Goal: Task Accomplishment & Management: Use online tool/utility

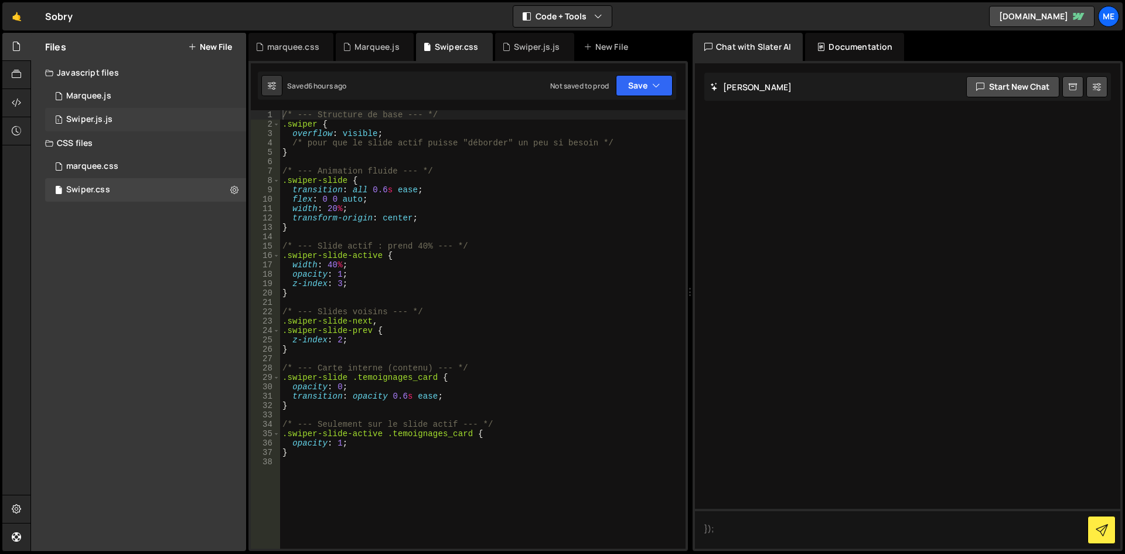
click at [130, 122] on div "1 Swiper.js.js 0" at bounding box center [145, 119] width 201 height 23
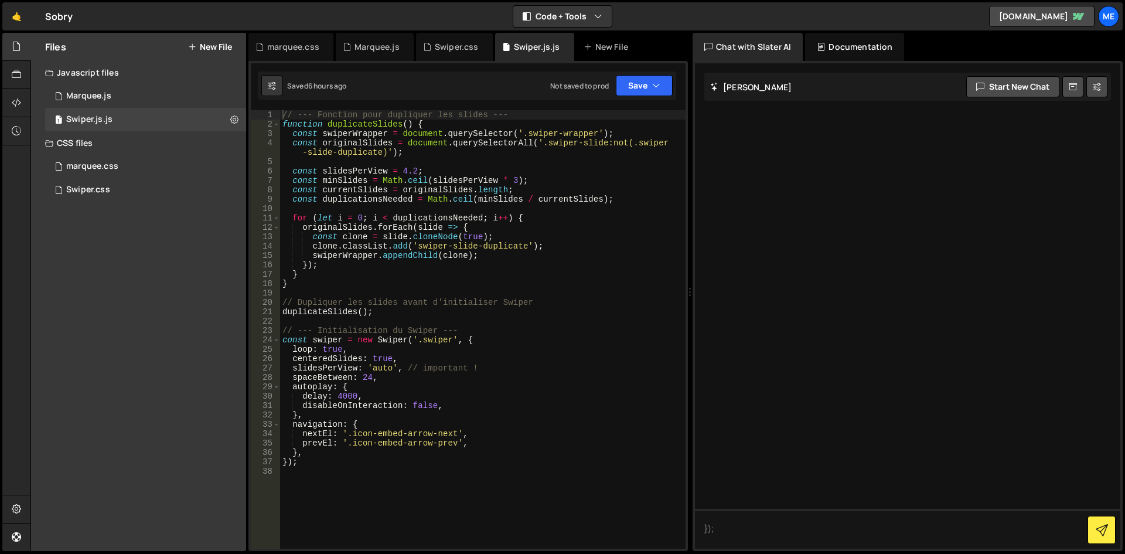
type textarea "const clone = slide.cloneNode(true);"
drag, startPoint x: 444, startPoint y: 236, endPoint x: 445, endPoint y: 242, distance: 6.6
click at [444, 236] on div "// --- Fonction pour dupliquer les slides --- function duplicateSlides ( ) { co…" at bounding box center [482, 338] width 405 height 457
click at [396, 472] on div "// --- Fonction pour dupliquer les slides --- function duplicateSlides ( ) { co…" at bounding box center [482, 338] width 405 height 457
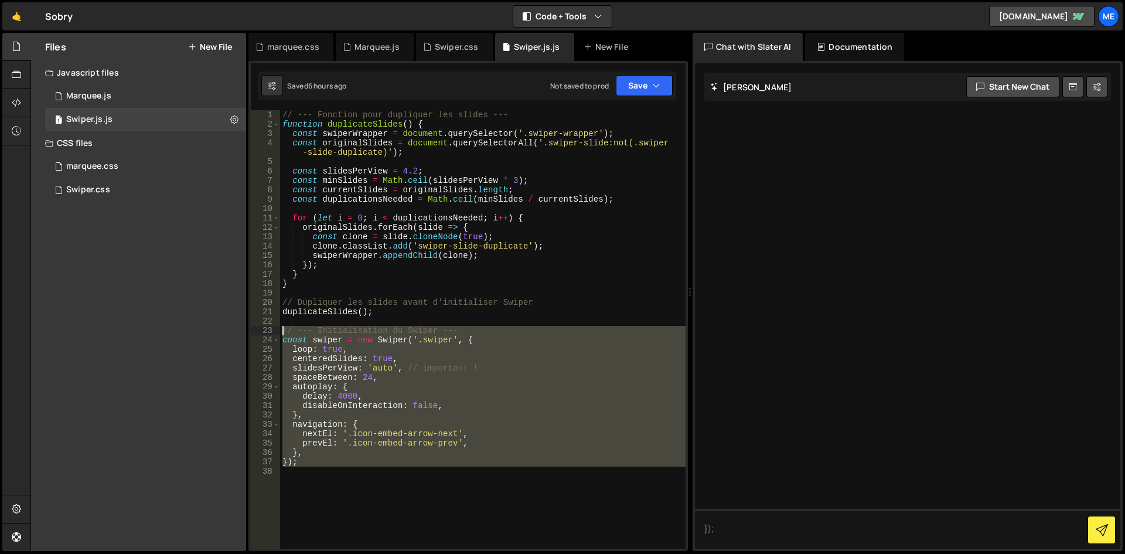
type textarea "// --- Initialisation du Swiper --- const swiper = new Swiper('.swiper', {"
drag, startPoint x: 396, startPoint y: 472, endPoint x: 274, endPoint y: 329, distance: 188.3
click at [274, 329] on div "// --- Initialisation du Swiper --- const swiper = new Swiper('.swiper', { 1 2 …" at bounding box center [468, 329] width 435 height 438
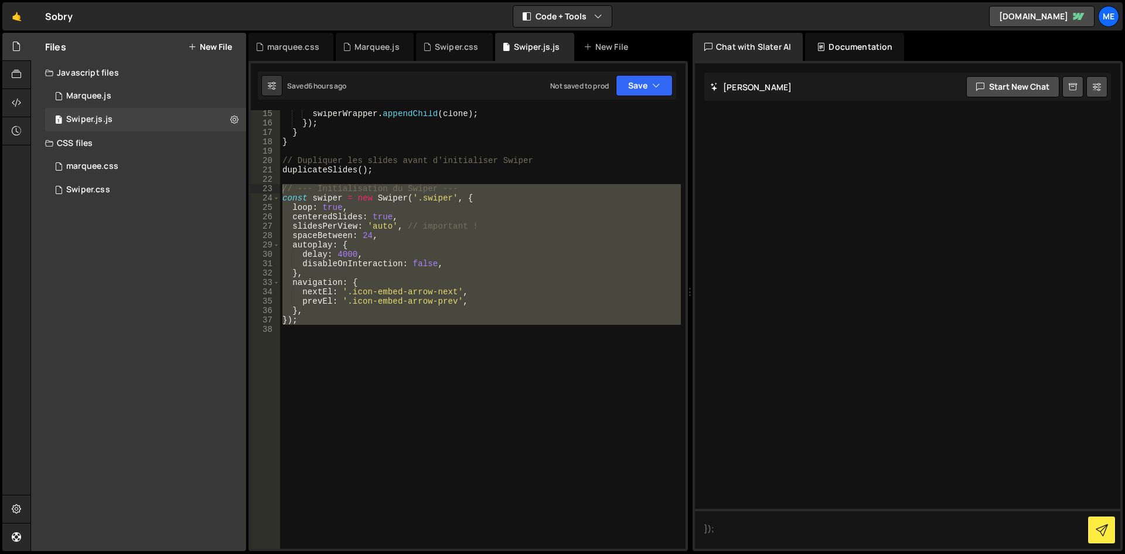
click at [221, 42] on button "New File" at bounding box center [210, 46] width 44 height 9
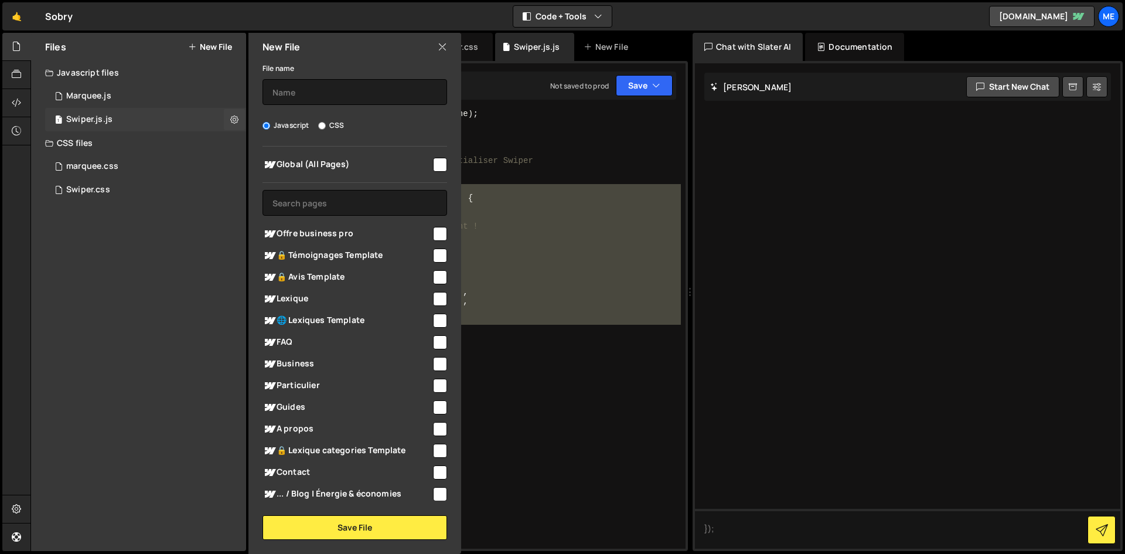
click at [179, 118] on div "1 Swiper.js.js 0" at bounding box center [145, 119] width 201 height 23
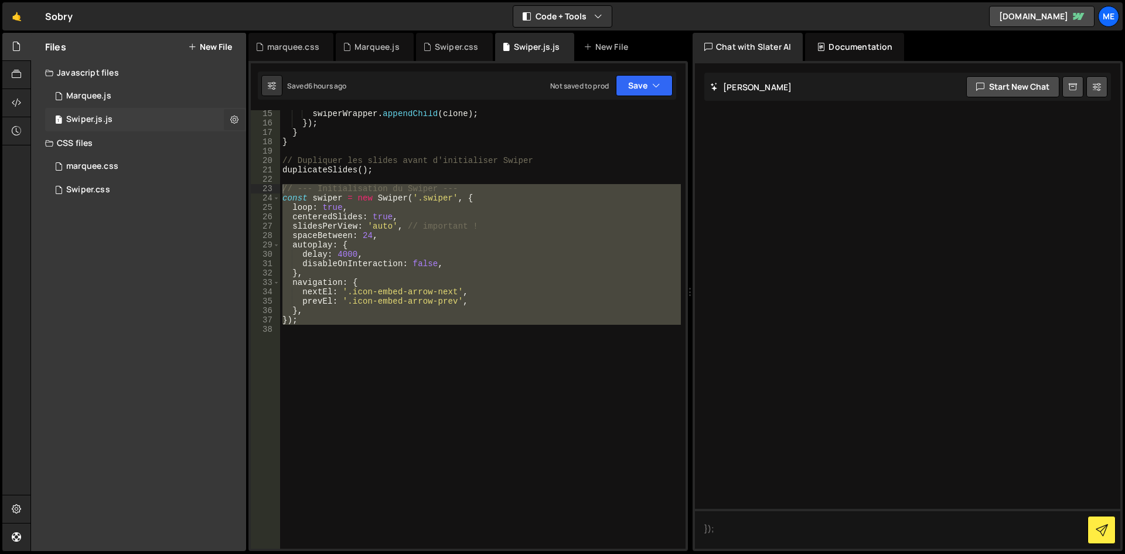
click at [225, 123] on button at bounding box center [234, 119] width 21 height 21
type input "Swiper.js"
radio input "true"
checkbox input "true"
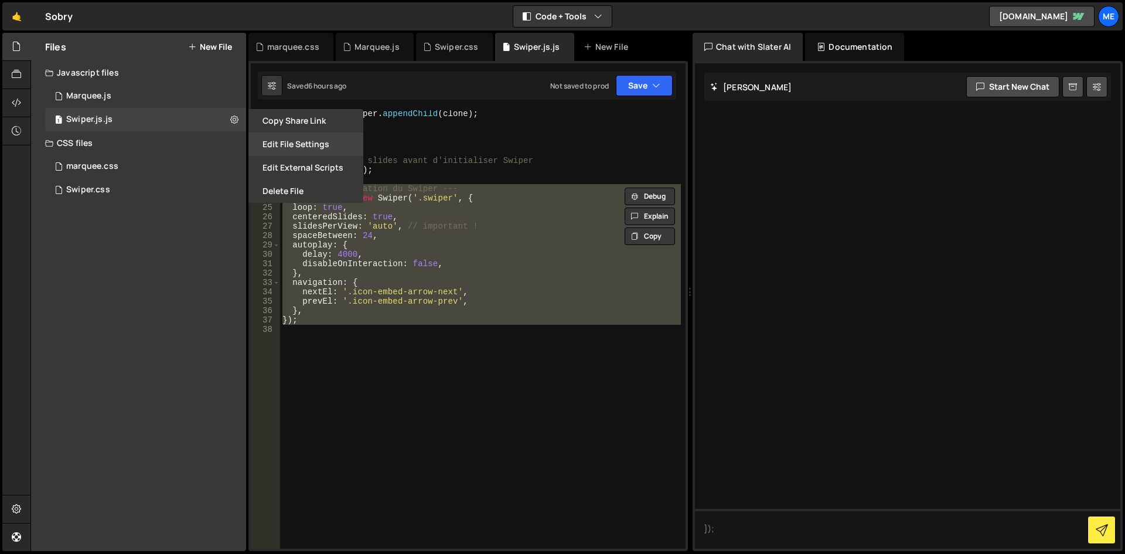
click at [288, 144] on button "Edit File Settings" at bounding box center [305, 143] width 115 height 23
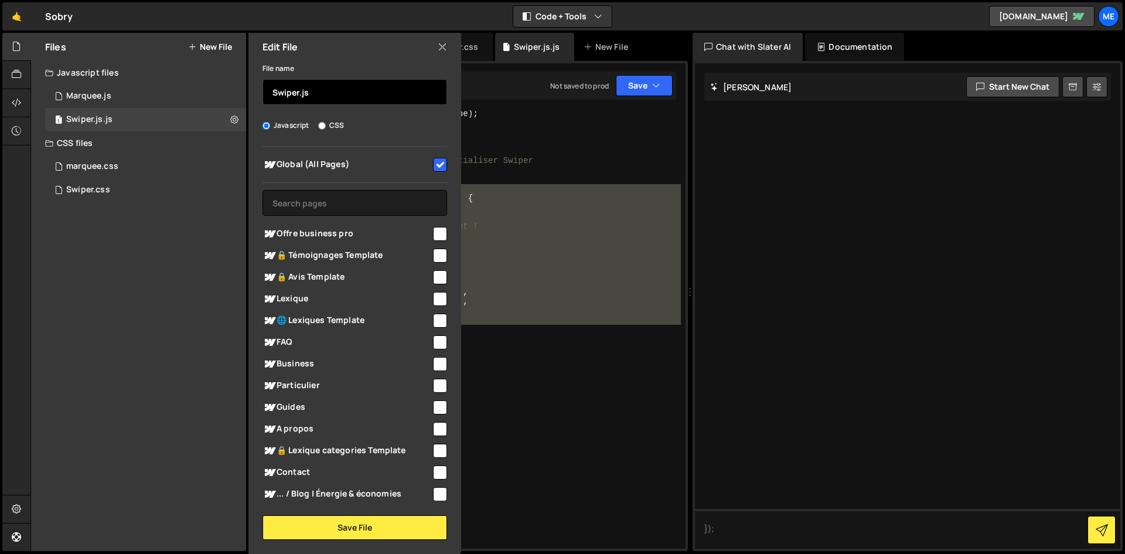
click at [309, 89] on input "Swiper.js" at bounding box center [354, 92] width 185 height 26
drag, startPoint x: 322, startPoint y: 91, endPoint x: 299, endPoint y: 94, distance: 22.4
click at [299, 94] on input "Swiper.js" at bounding box center [354, 92] width 185 height 26
type input "Swiper Home"
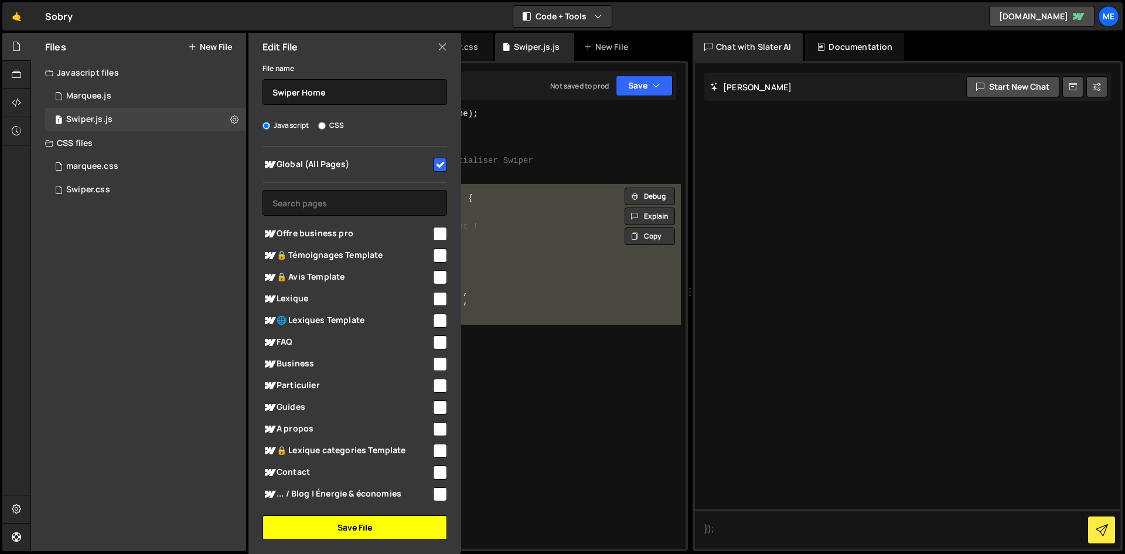
click at [367, 538] on button "Save File" at bounding box center [354, 527] width 185 height 25
checkbox input "false"
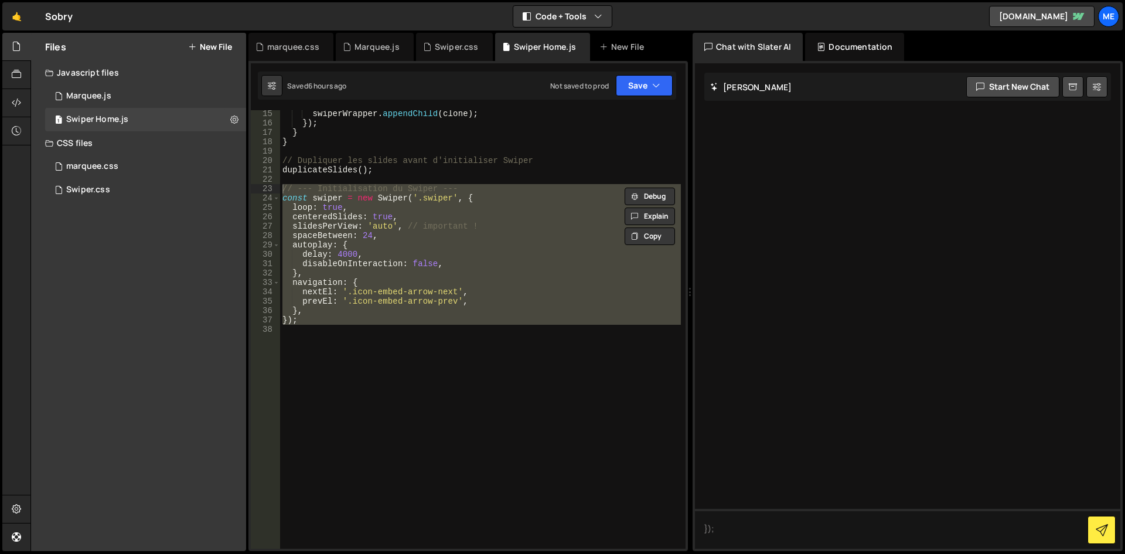
click at [230, 53] on div "Files New File" at bounding box center [138, 47] width 215 height 28
click at [225, 42] on button "New File" at bounding box center [210, 46] width 44 height 9
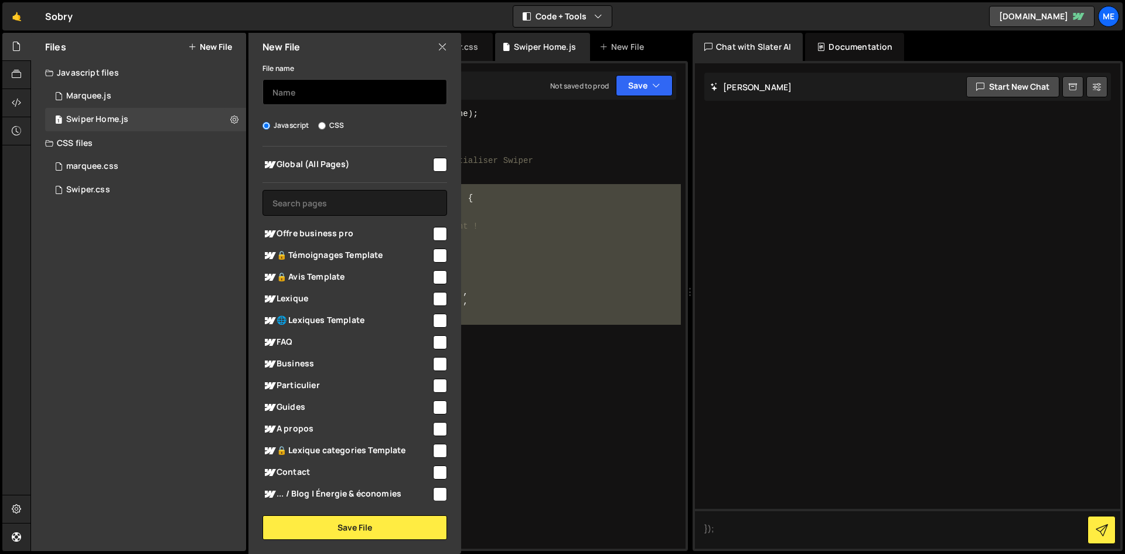
click at [332, 99] on input "text" at bounding box center [354, 92] width 185 height 26
type input "Swiper Etude de cas"
click at [446, 158] on div "Global (All Pages) Offre business pro" at bounding box center [354, 323] width 213 height 354
click at [439, 163] on input "checkbox" at bounding box center [440, 165] width 14 height 14
checkbox input "true"
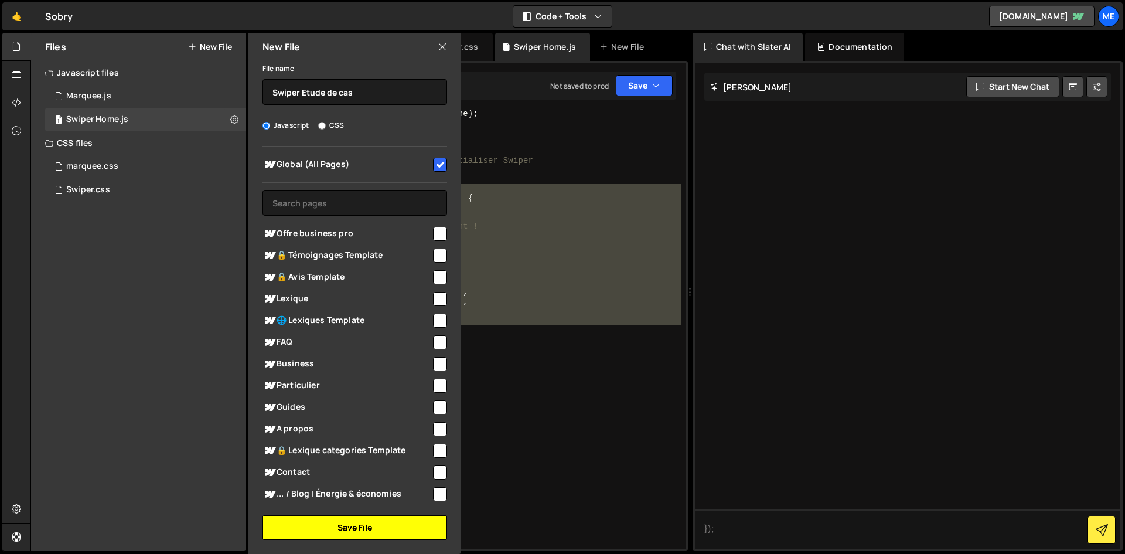
click at [384, 533] on button "Save File" at bounding box center [354, 527] width 185 height 25
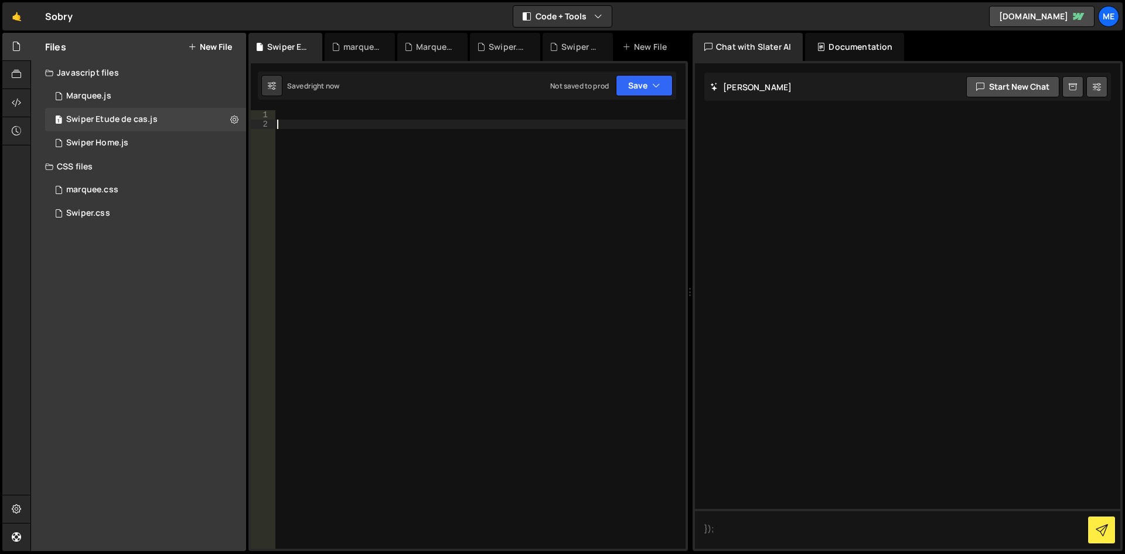
click at [530, 261] on div at bounding box center [480, 338] width 411 height 457
paste textarea "const swiper = new Swiper('.swiper', {"
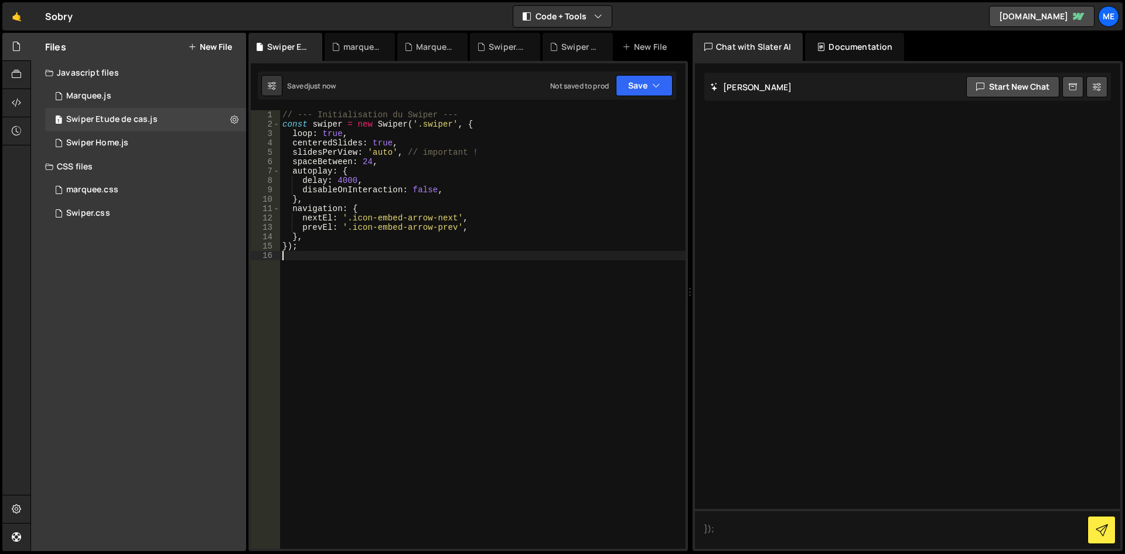
click at [451, 123] on div "// --- Initialisation du Swiper --- const swiper = new Swiper ( '.swiper' , { l…" at bounding box center [482, 338] width 405 height 457
click at [435, 187] on div "// --- Initialisation du Swiper --- const swiper = new Swiper ( '.swiper.is-edc…" at bounding box center [482, 338] width 405 height 457
type textarea "disableOnInteraction: false,"
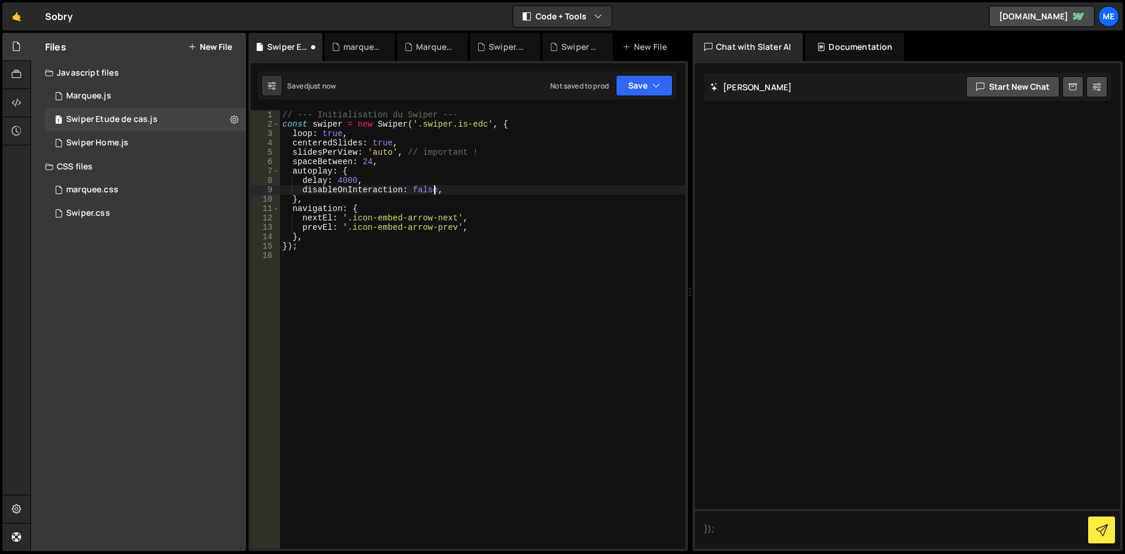
click at [520, 257] on div "// --- Initialisation du Swiper --- const swiper = new Swiper ( '.swiper.is-edc…" at bounding box center [482, 338] width 405 height 457
drag, startPoint x: 445, startPoint y: 266, endPoint x: 83, endPoint y: -27, distance: 466.2
click at [83, 0] on html "Projects [GEOGRAPHIC_DATA] Blog Me Your current team is Mekaa Projects Your Tea…" at bounding box center [562, 277] width 1125 height 554
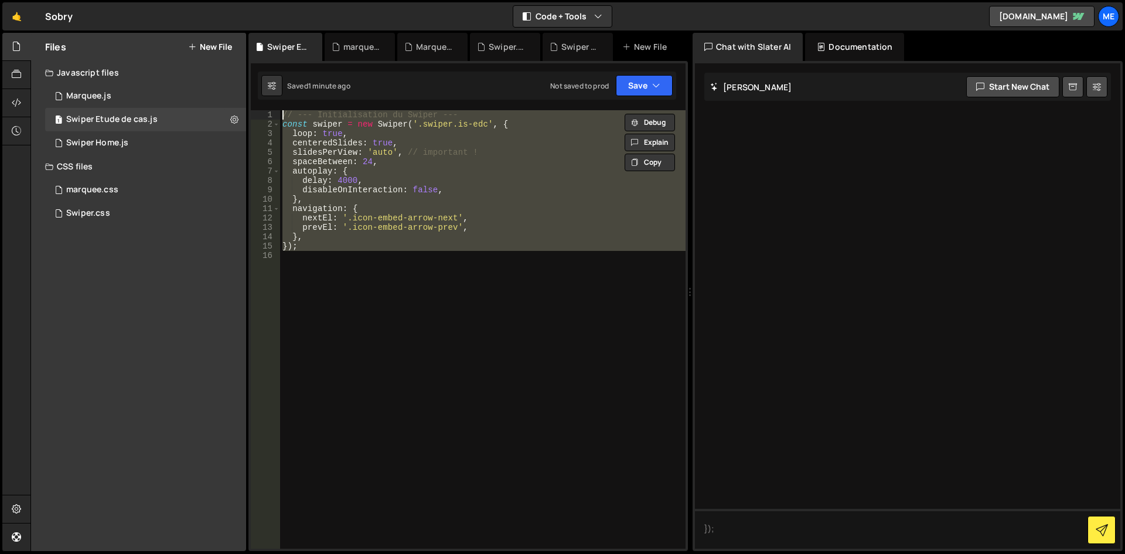
click at [382, 233] on div "// --- Initialisation du Swiper --- const swiper = new Swiper ( '.swiper.is-edc…" at bounding box center [482, 338] width 405 height 457
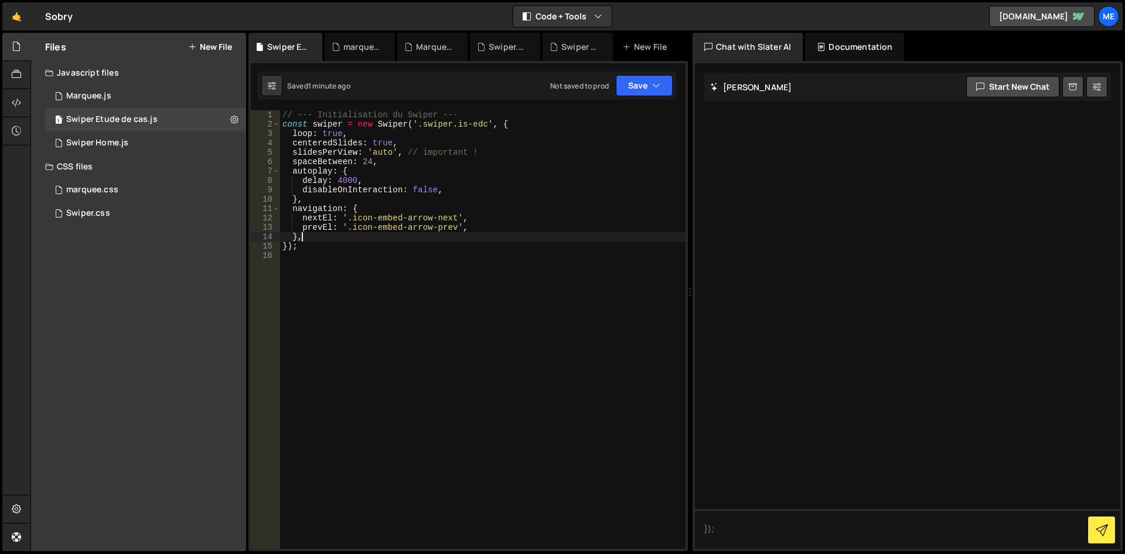
type textarea "});"
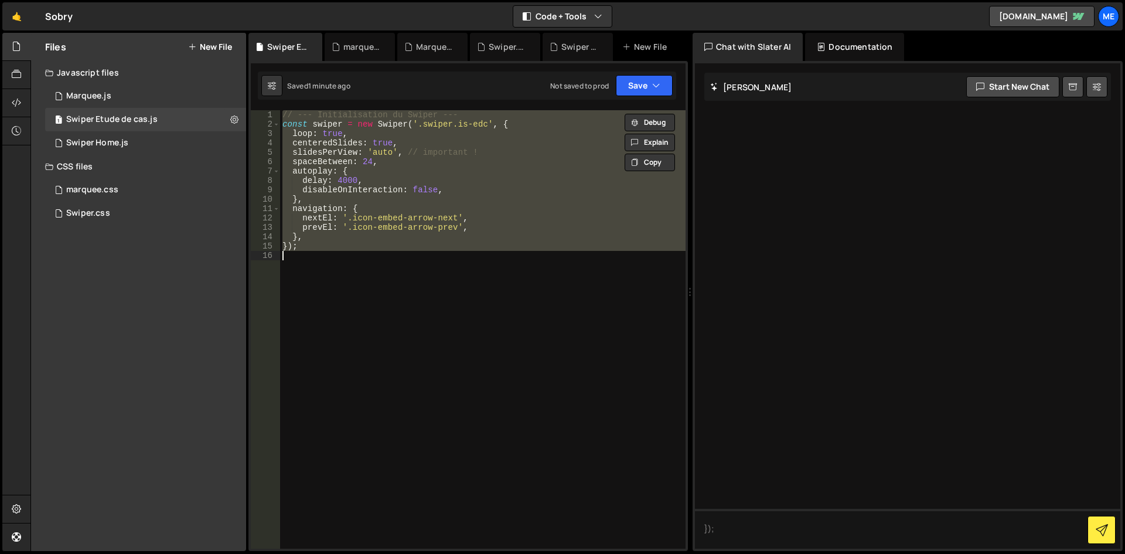
paste textarea
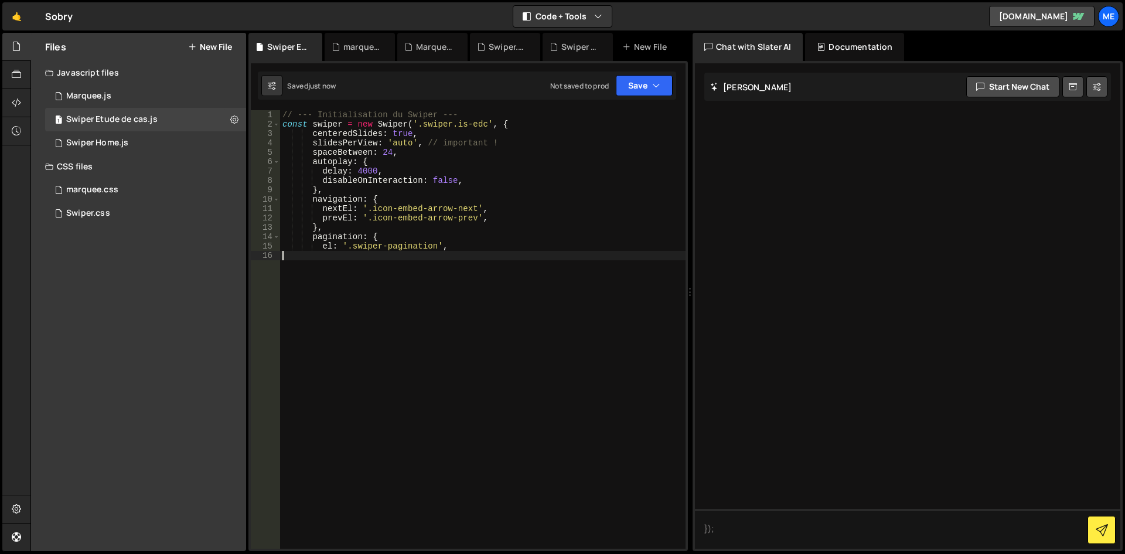
click at [504, 183] on div "// --- Initialisation du Swiper --- const swiper = new Swiper ( '.swiper.is-edc…" at bounding box center [482, 338] width 405 height 457
click at [490, 231] on div "// --- Initialisation du Swiper --- const swiper = new Swiper ( '.swiper.is-edc…" at bounding box center [482, 338] width 405 height 457
click at [487, 236] on div "// --- Initialisation du Swiper --- const swiper = new Swiper ( '.swiper.is-edc…" at bounding box center [482, 338] width 405 height 457
click at [476, 248] on div "// --- Initialisation du Swiper --- const swiper = new Swiper ( '.swiper.is-edc…" at bounding box center [482, 338] width 405 height 457
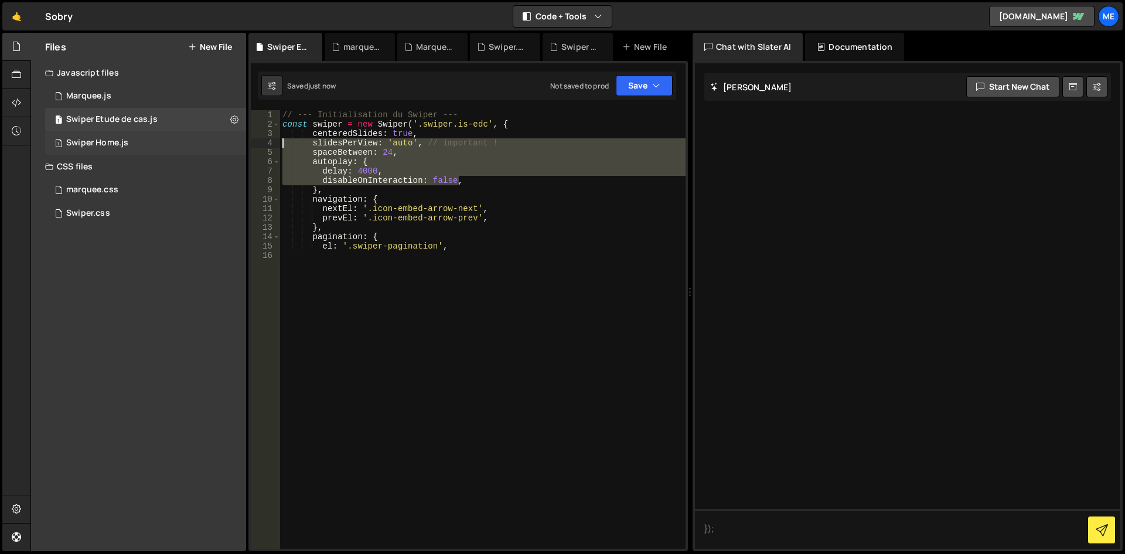
drag, startPoint x: 485, startPoint y: 180, endPoint x: 207, endPoint y: 149, distance: 279.5
click at [152, 141] on div "Files New File Javascript files 1 Marquee.js 0 1 Swiper Etude de cas.js 0 1 Swi…" at bounding box center [577, 292] width 1094 height 519
click at [356, 183] on div "// --- Initialisation du Swiper --- const swiper = new Swiper ( '.swiper.is-edc…" at bounding box center [482, 329] width 405 height 438
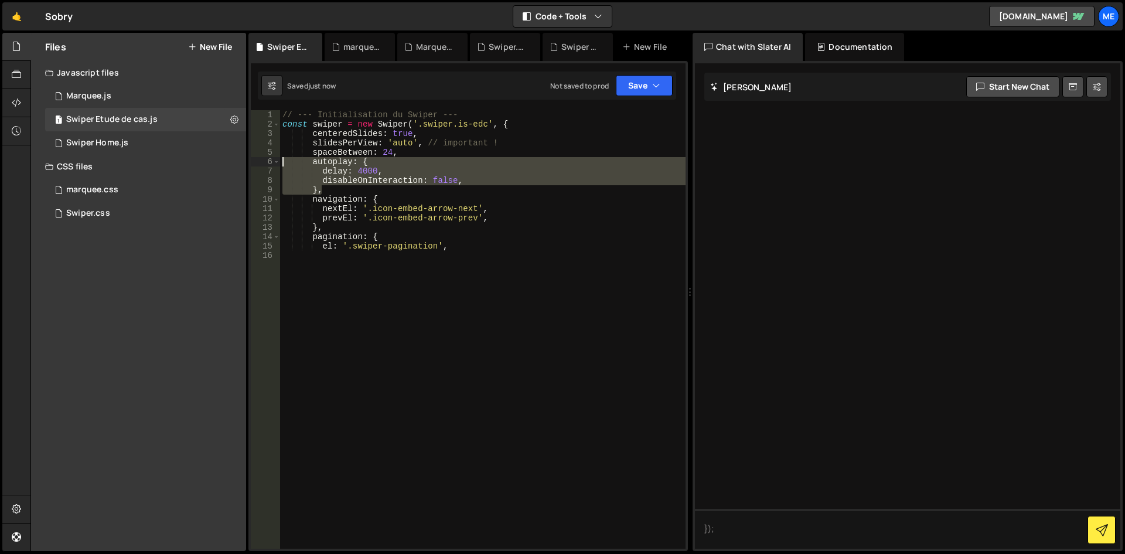
drag, startPoint x: 354, startPoint y: 187, endPoint x: 250, endPoint y: 157, distance: 108.5
click at [250, 157] on div "// --- Initialisation du Swiper --- const swiper = new Swiper('.swiper', { 15 1…" at bounding box center [467, 306] width 439 height 490
type textarea "$"
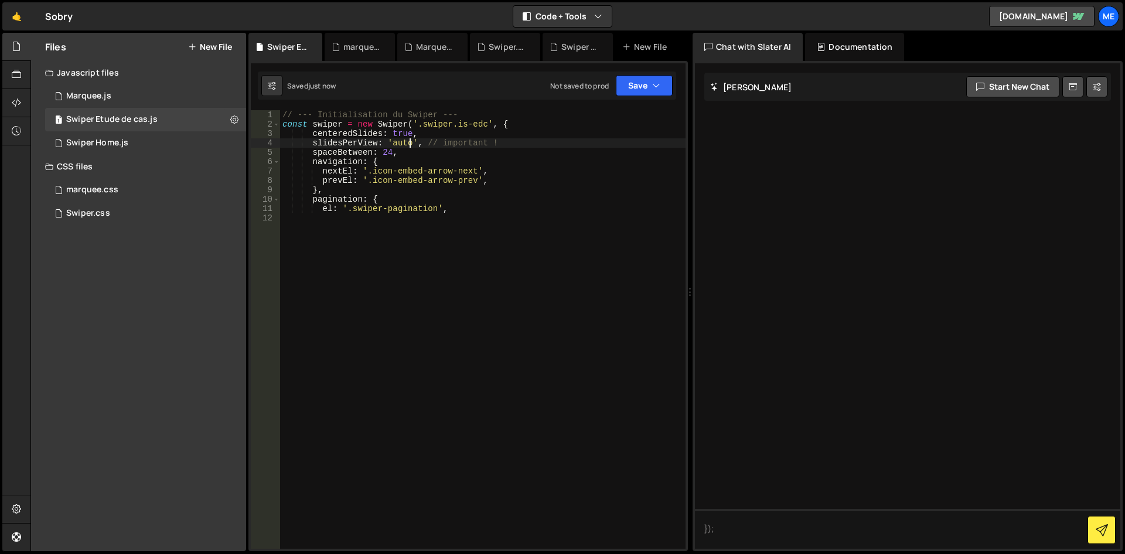
click at [408, 146] on div "// --- Initialisation du Swiper --- const swiper = new Swiper ( '.swiper.is-edc…" at bounding box center [482, 338] width 405 height 457
drag, startPoint x: 415, startPoint y: 144, endPoint x: 385, endPoint y: 145, distance: 30.5
click at [385, 145] on div "// --- Initialisation du Swiper --- const swiper = new Swiper ( '.swiper.is-edc…" at bounding box center [482, 338] width 405 height 457
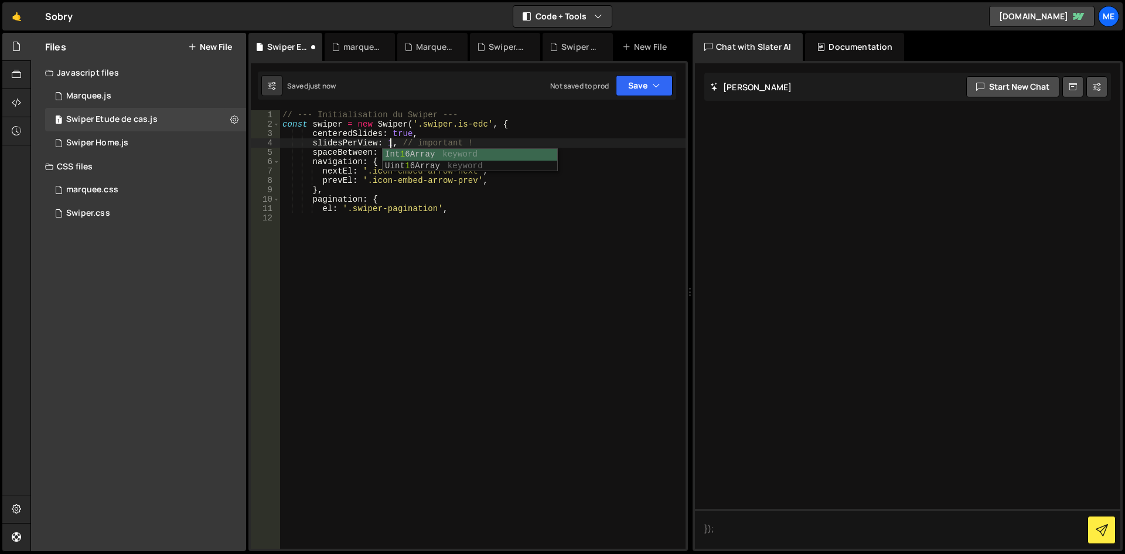
click at [483, 206] on div "// --- Initialisation du Swiper --- const swiper = new Swiper ( '.swiper.is-edc…" at bounding box center [482, 338] width 405 height 457
click at [487, 199] on div "// --- Initialisation du Swiper --- const swiper = new Swiper ( '.swiper.is-edc…" at bounding box center [482, 338] width 405 height 457
drag, startPoint x: 482, startPoint y: 126, endPoint x: 453, endPoint y: 123, distance: 28.9
click at [453, 123] on div "// --- Initialisation du Swiper --- const swiper = new Swiper ( '.swiper.is-edc…" at bounding box center [482, 338] width 405 height 457
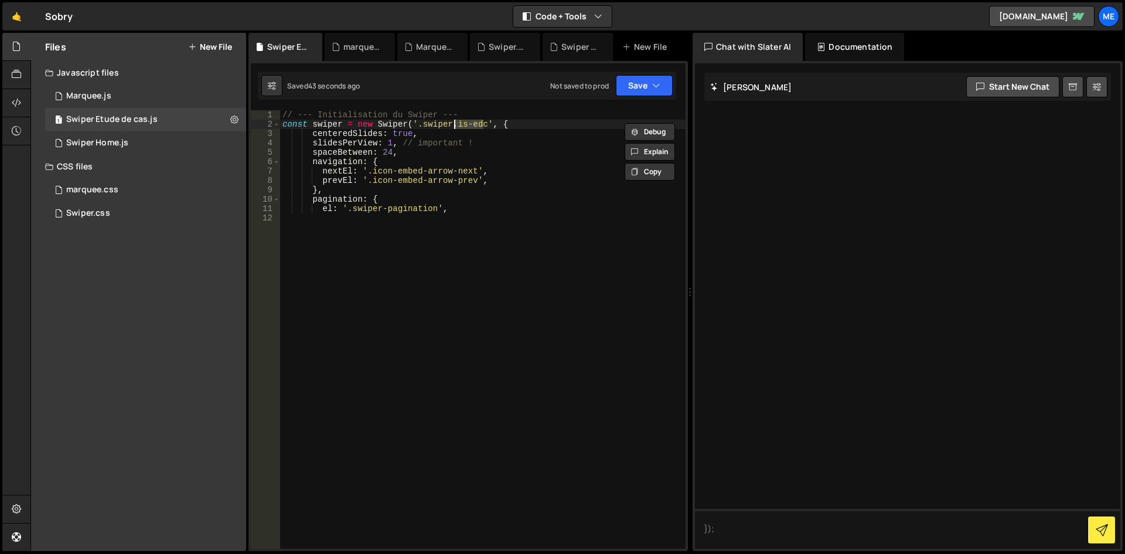
paste textarea "prevEl: '.icon-embed-arrow-prev',"
click at [536, 179] on div "// --- Initialisation du Swiper --- const swiper = new Swiper ( '.swiper.is-edc…" at bounding box center [482, 338] width 405 height 457
click at [247, 116] on div "Files New File Javascript files 1 Marquee.js 0 1 Swiper Etude de cas.js 0 1 Swi…" at bounding box center [577, 292] width 1094 height 519
click at [238, 118] on button at bounding box center [234, 119] width 21 height 21
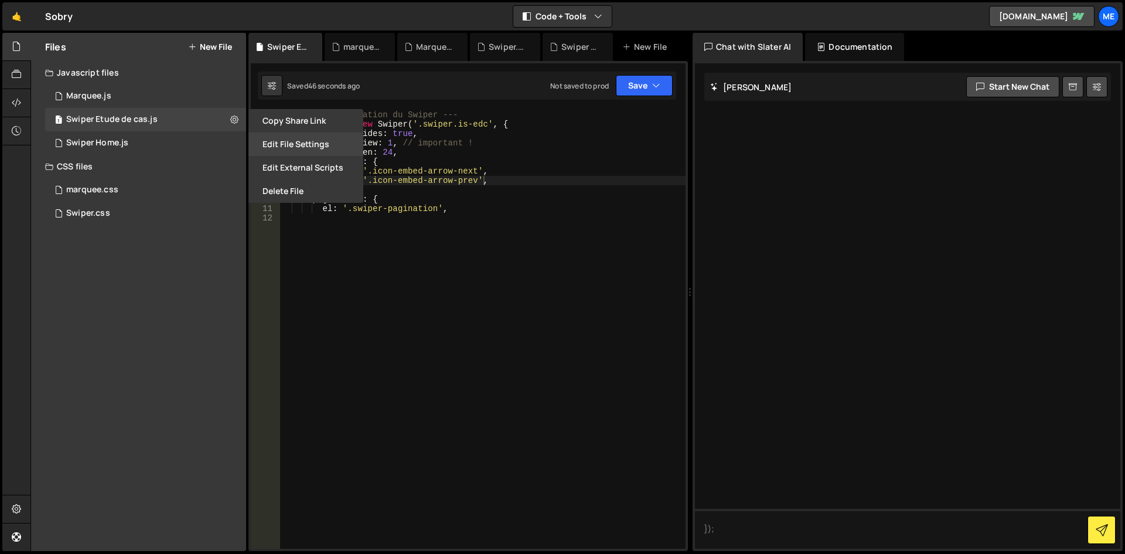
click at [300, 144] on button "Edit File Settings" at bounding box center [305, 143] width 115 height 23
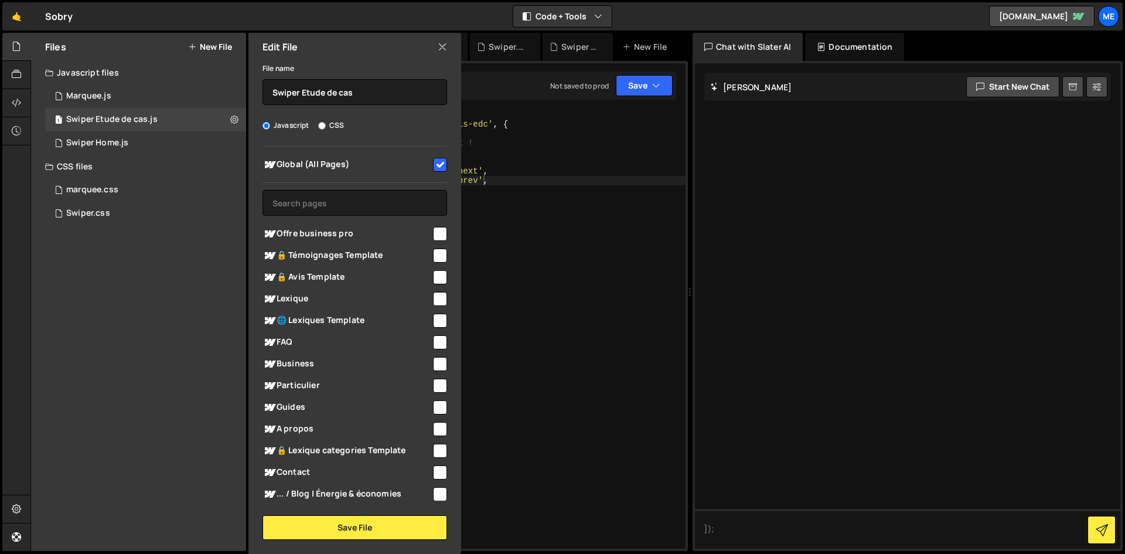
type textarea "el: '.swiper-pagination',"
click at [559, 210] on div "// --- Initialisation du Swiper --- const swiper = new Swiper ( '.swiper.is-edc…" at bounding box center [482, 338] width 405 height 457
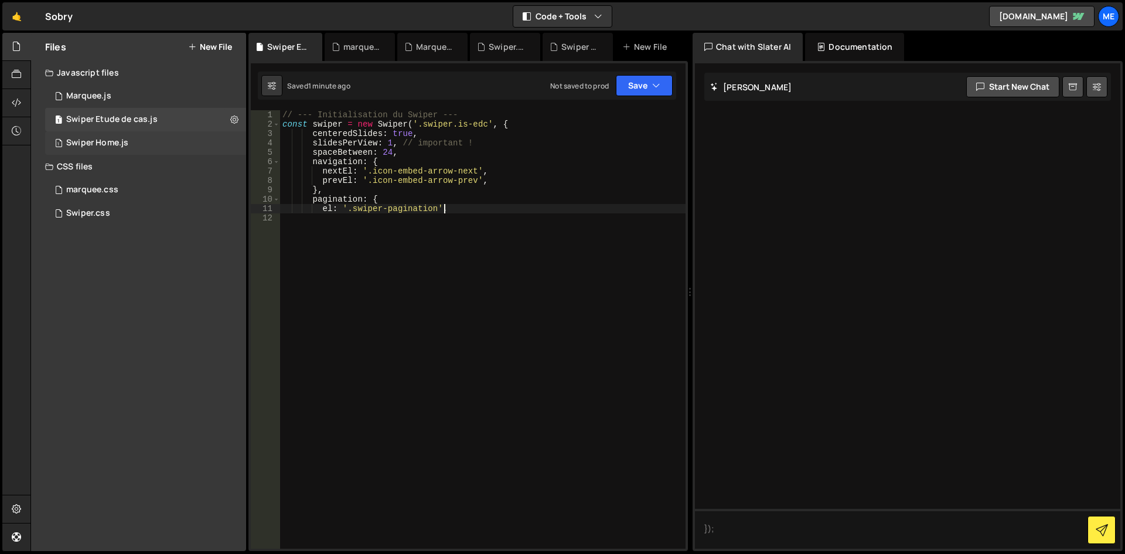
click at [79, 142] on div "Swiper Home.js" at bounding box center [97, 143] width 62 height 11
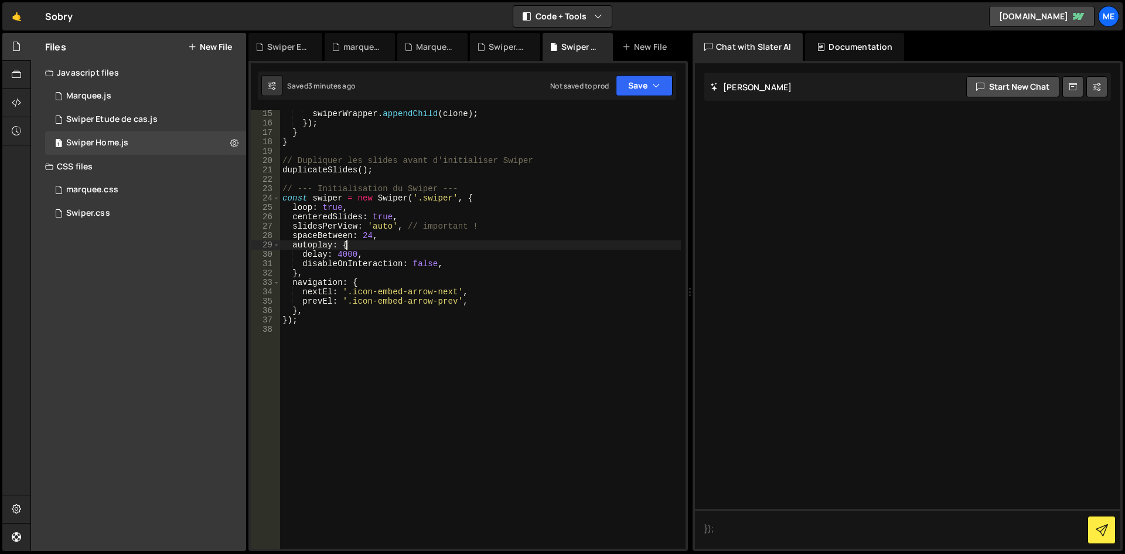
click at [418, 245] on div "swiperWrapper . appendChild ( clone ) ; }) ; } } // Dupliquer les slides avant …" at bounding box center [480, 337] width 401 height 457
click at [451, 197] on div "swiperWrapper . appendChild ( clone ) ; }) ; } } // Dupliquer les slides avant …" at bounding box center [480, 337] width 401 height 457
paste textarea "is-economie"
click at [561, 261] on div "swiperWrapper . appendChild ( clone ) ; }) ; } } // Dupliquer les slides avant …" at bounding box center [480, 337] width 401 height 457
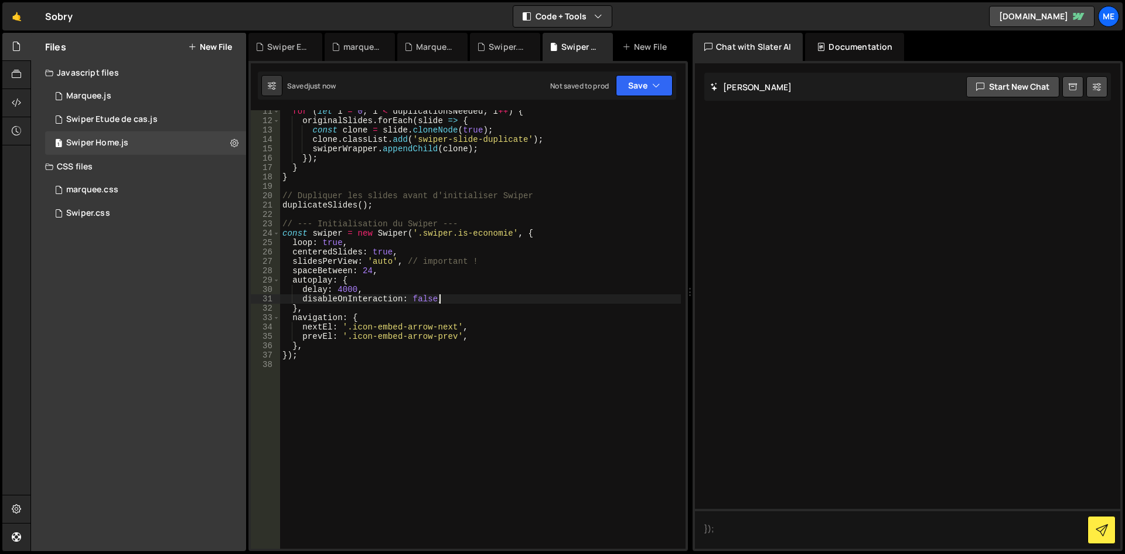
scroll to position [71, 0]
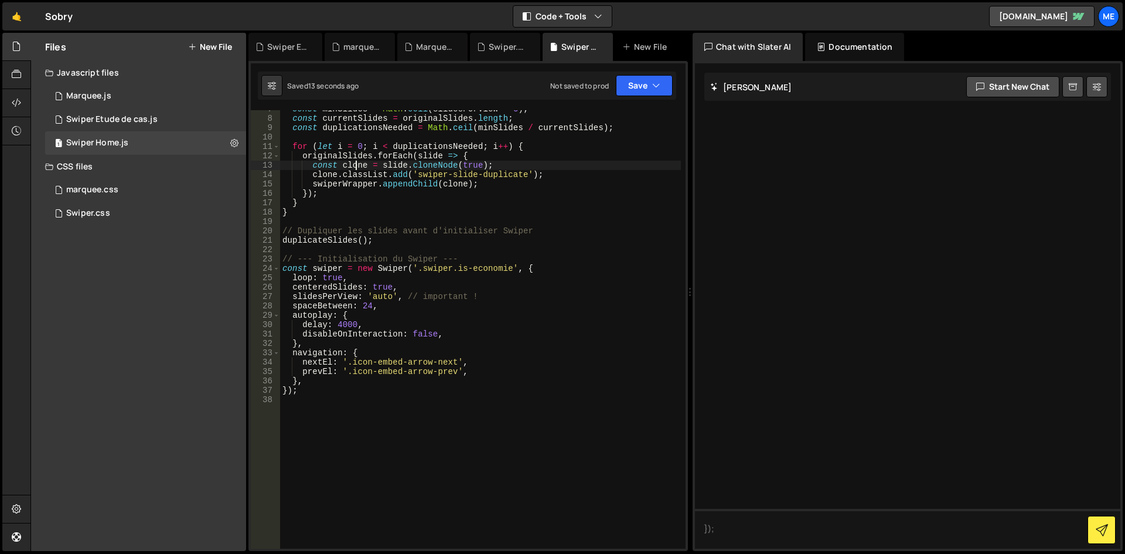
click at [356, 167] on div "const minSlides = Math . ceil ( slidesPerView * 3 ) ; const currentSlides = ori…" at bounding box center [480, 332] width 401 height 457
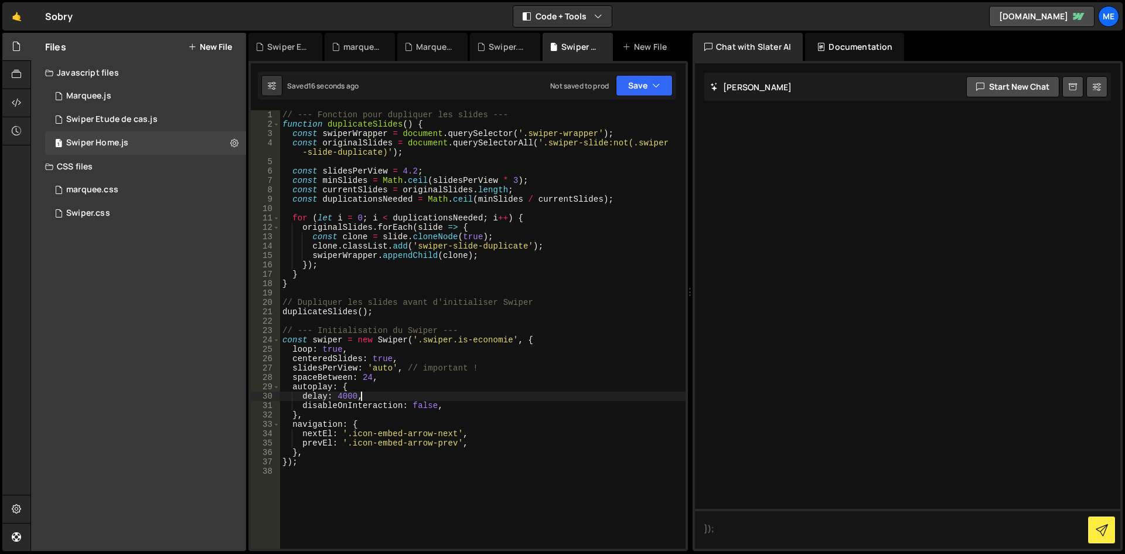
click at [452, 391] on div "// --- Fonction pour dupliquer les slides --- function duplicateSlides ( ) { co…" at bounding box center [482, 338] width 405 height 457
click at [637, 84] on button "Save" at bounding box center [644, 85] width 57 height 21
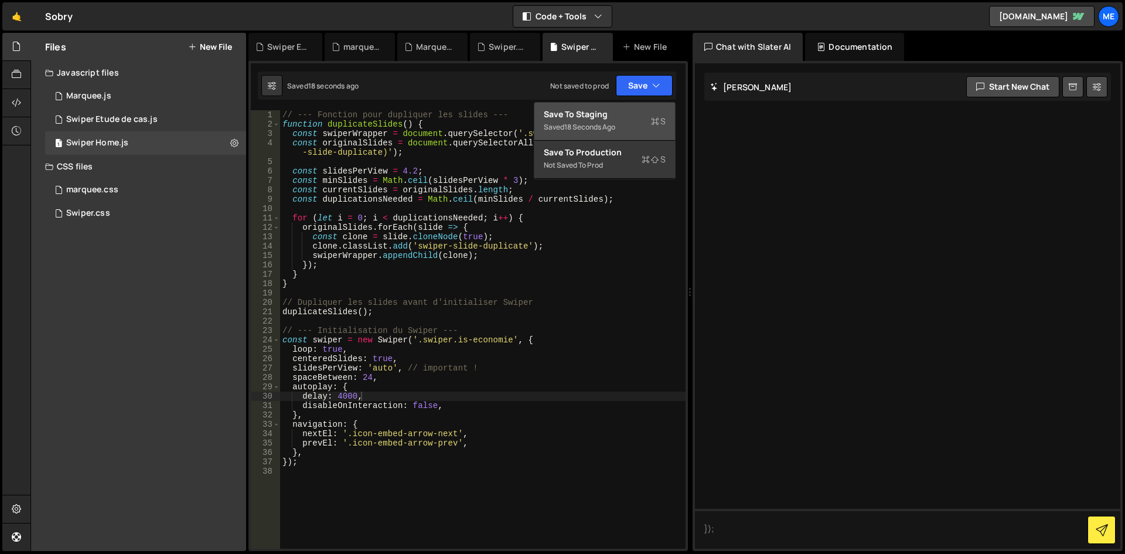
click at [616, 118] on div "Save to Staging S" at bounding box center [605, 114] width 122 height 12
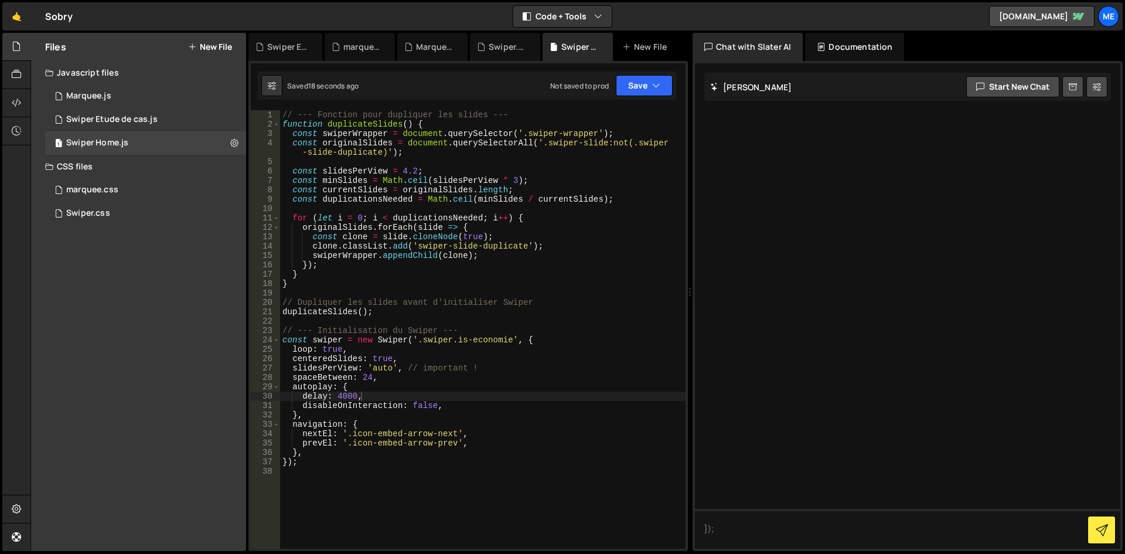
type textarea "originalSlides.forEach(slide => {"
click at [512, 227] on div "// --- Fonction pour dupliquer les slides --- function duplicateSlides ( ) { co…" at bounding box center [482, 338] width 405 height 457
click at [141, 95] on div "1 Marquee.js 0" at bounding box center [145, 95] width 201 height 23
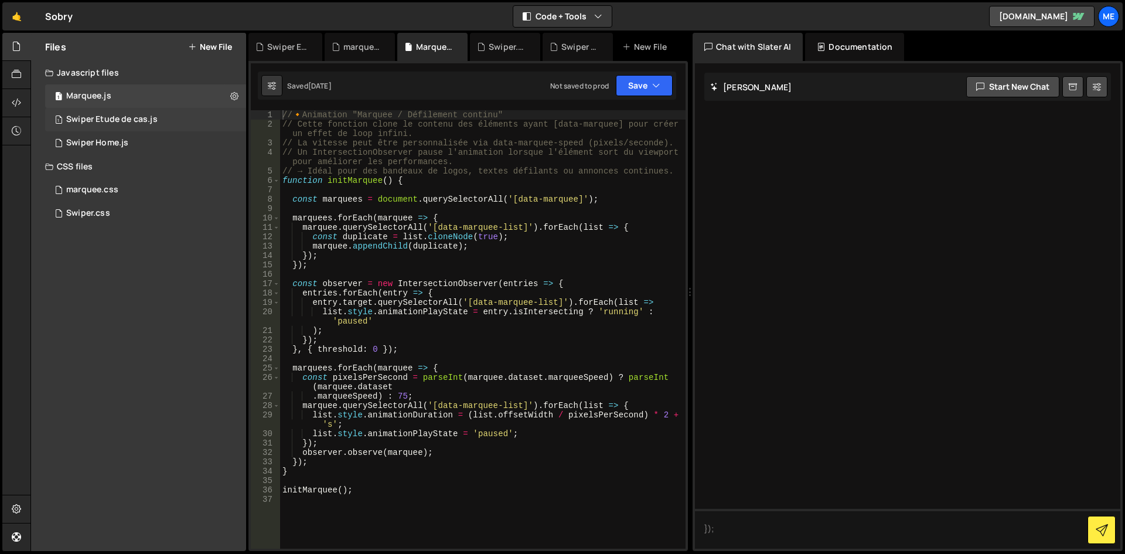
click at [142, 129] on div "1 Swiper Etude de cas.js 0" at bounding box center [145, 119] width 201 height 23
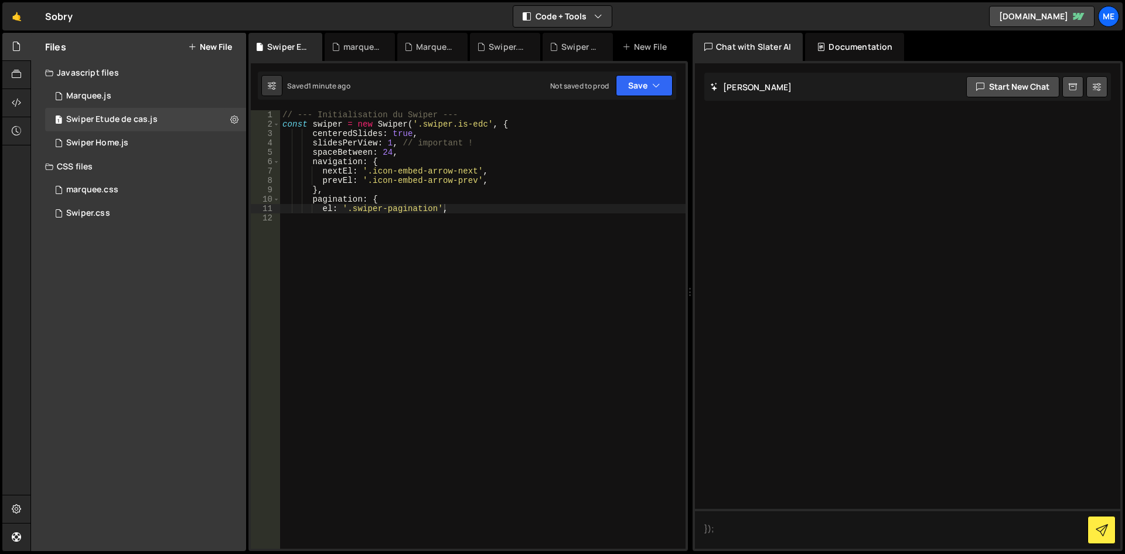
type textarea "},"
click at [369, 193] on div "// --- Initialisation du Swiper --- const swiper = new Swiper ( '.swiper.is-edc…" at bounding box center [482, 338] width 405 height 457
click at [454, 232] on div "// --- Initialisation du Swiper --- const swiper = new Swiper ( '.swiper.is-edc…" at bounding box center [482, 338] width 405 height 457
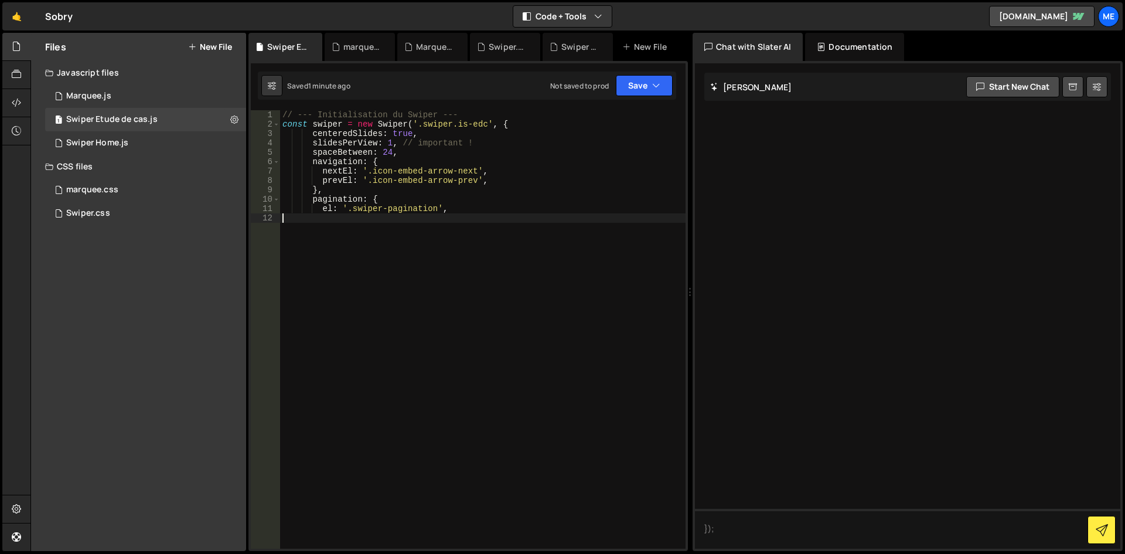
click at [462, 213] on div "// --- Initialisation du Swiper --- const swiper = new Swiper ( '.swiper.is-edc…" at bounding box center [482, 338] width 405 height 457
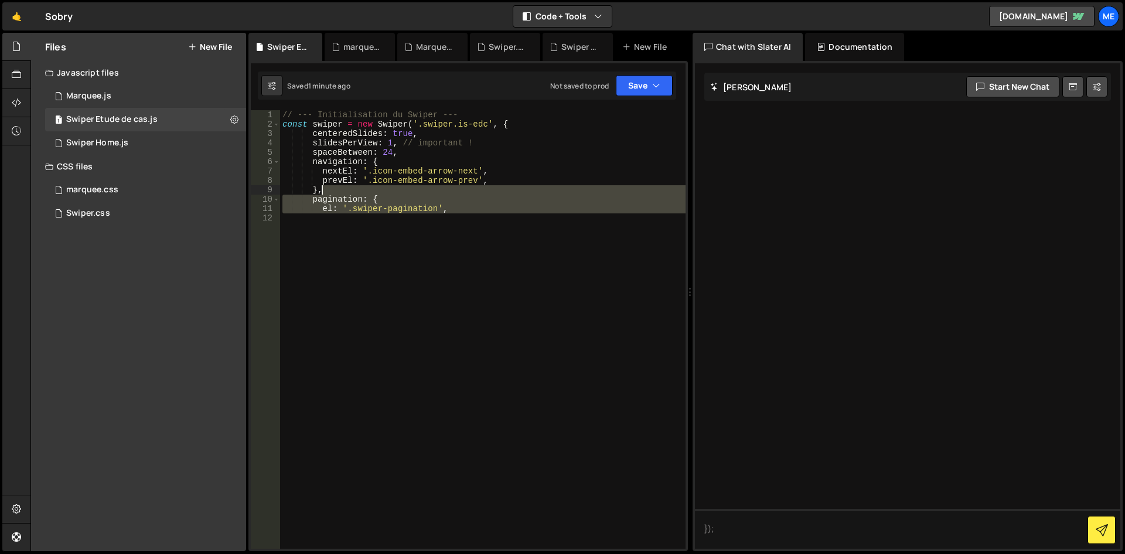
drag, startPoint x: 454, startPoint y: 236, endPoint x: 157, endPoint y: -21, distance: 392.6
click at [157, 0] on html "Projects [GEOGRAPHIC_DATA] Blog Me Your current team is Mekaa Projects Your Tea…" at bounding box center [562, 277] width 1125 height 554
type textarea "// --- Initialisation du Swiper --- const swiper = new Swiper('.swiper.is-edc',…"
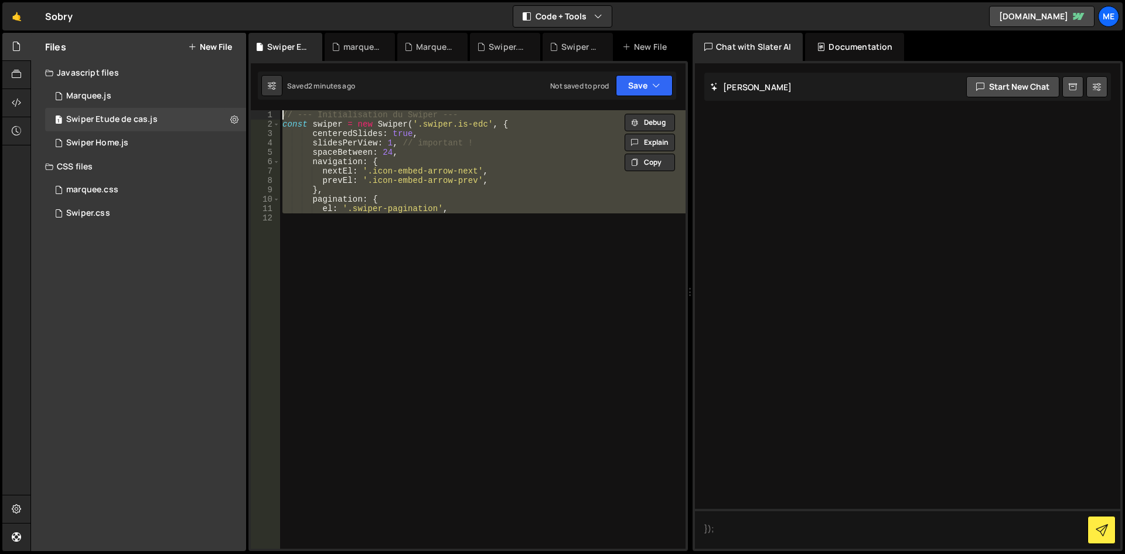
click at [514, 257] on div "// --- Initialisation du Swiper --- const swiper = new Swiper ( '.swiper.is-edc…" at bounding box center [482, 329] width 405 height 438
type textarea "el: '.swiper-pagination',"
paste textarea
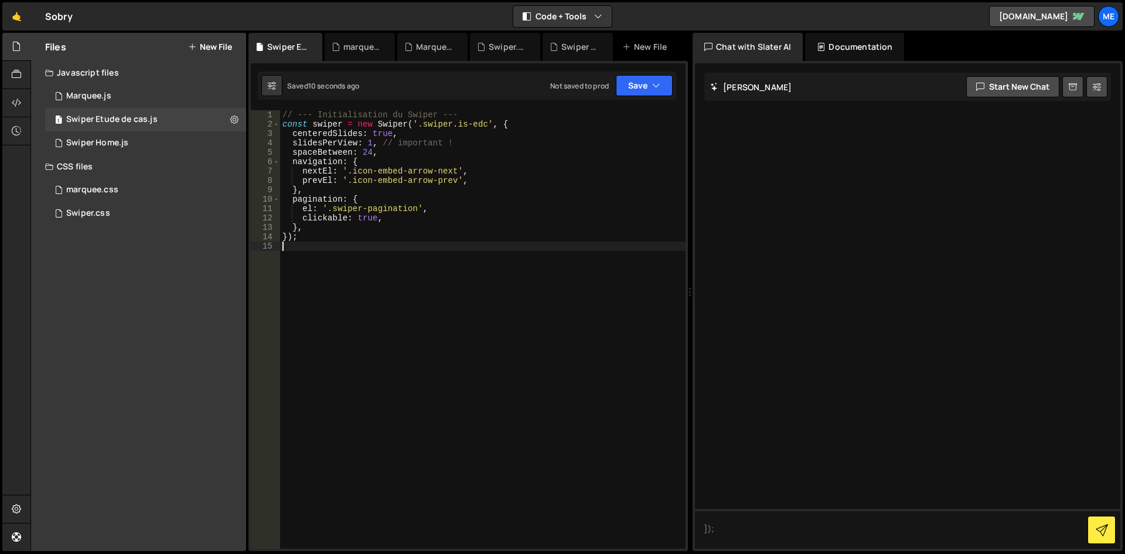
click at [492, 223] on div "// --- Initialisation du Swiper --- const swiper = new Swiper ( '.swiper.is-edc…" at bounding box center [482, 338] width 405 height 457
click at [465, 150] on div "// --- Initialisation du Swiper --- const swiper = new Swiper ( '.swiper.is-edc…" at bounding box center [482, 338] width 405 height 457
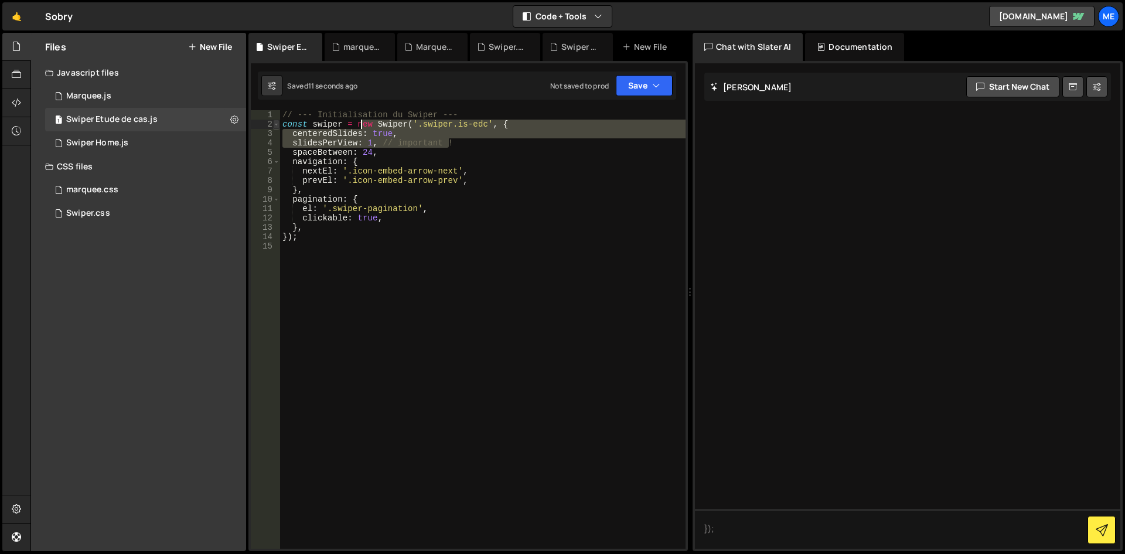
drag, startPoint x: 473, startPoint y: 138, endPoint x: 275, endPoint y: 128, distance: 198.9
click at [275, 128] on div "spaceBetween: 24, 1 2 3 4 5 6 7 8 9 10 11 12 13 14 15 // --- Initialisation du …" at bounding box center [468, 329] width 435 height 438
click at [500, 144] on div "// --- Initialisation du Swiper --- const swiper = new Swiper ( '.swiper.is-edc…" at bounding box center [482, 329] width 405 height 438
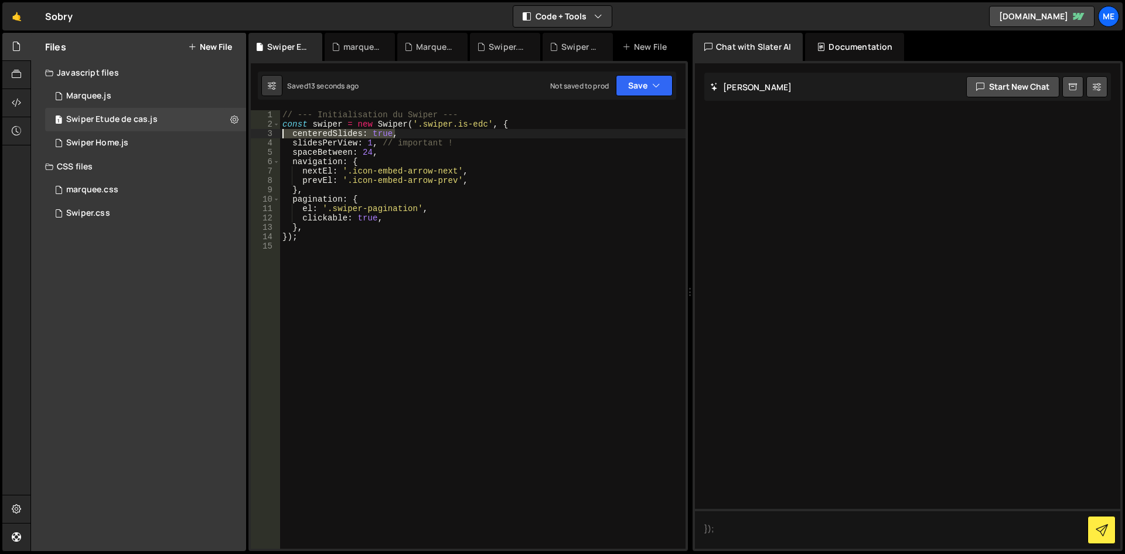
drag, startPoint x: 419, startPoint y: 135, endPoint x: 249, endPoint y: 127, distance: 170.1
click at [252, 134] on div "slidesPerView: 1, // important ! 1 2 3 4 5 6 7 8 9 10 11 12 13 14 15 // --- Ini…" at bounding box center [468, 329] width 435 height 438
type textarea "centeredSlides: true,"
type textarea "const swiper = new Swiper('.swiper.is-edc', {"
click at [404, 251] on div "// --- Initialisation du Swiper --- const swiper = new Swiper ( '.swiper.is-edc…" at bounding box center [482, 338] width 405 height 457
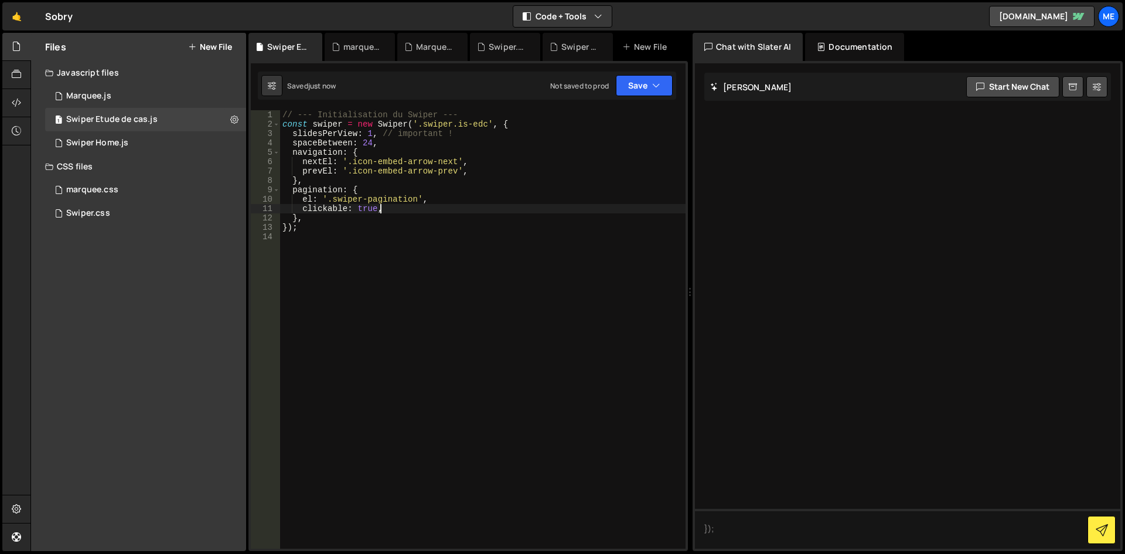
click at [394, 207] on div "// --- Initialisation du Swiper --- const swiper = new Swiper ( '.swiper.is-edc…" at bounding box center [482, 338] width 405 height 457
drag, startPoint x: 414, startPoint y: 198, endPoint x: 329, endPoint y: 201, distance: 84.4
click at [329, 201] on div "// --- Initialisation du Swiper --- const swiper = new Swiper ( '.swiper.is-edc…" at bounding box center [482, 338] width 405 height 457
type textarea "el: '.swiper-pagination',"
click at [143, 141] on div "1 Swiper Home.js 0" at bounding box center [145, 142] width 201 height 23
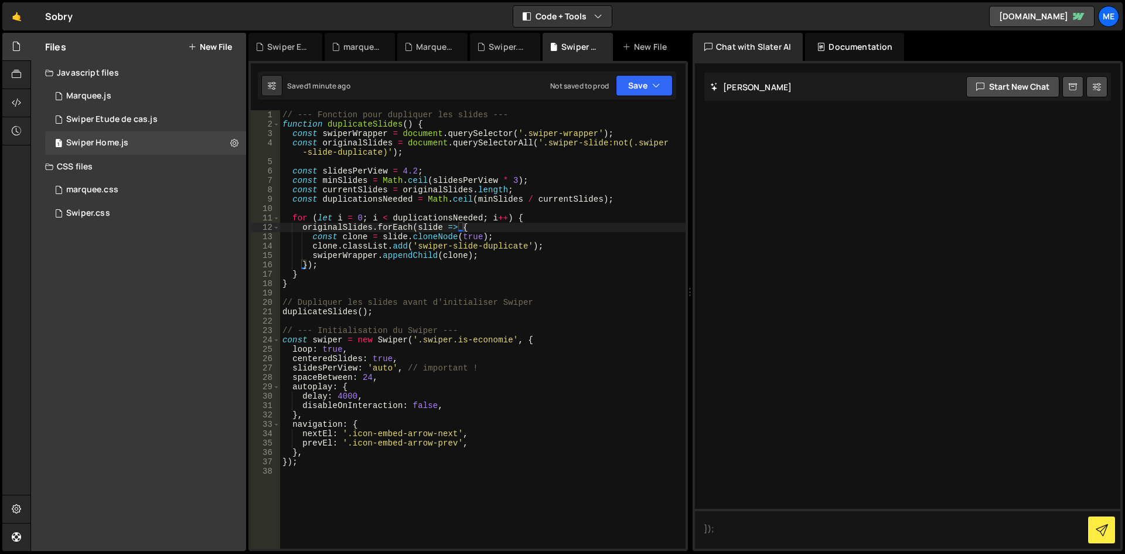
type textarea "const swiperWrapper = document.querySelector('.swiper-wrapper');"
click at [591, 131] on div "// --- Fonction pour dupliquer les slides --- function duplicateSlides ( ) { co…" at bounding box center [482, 338] width 405 height 457
click at [449, 489] on div "// --- Fonction pour dupliquer les slides --- function duplicateSlides ( ) { co…" at bounding box center [482, 338] width 405 height 457
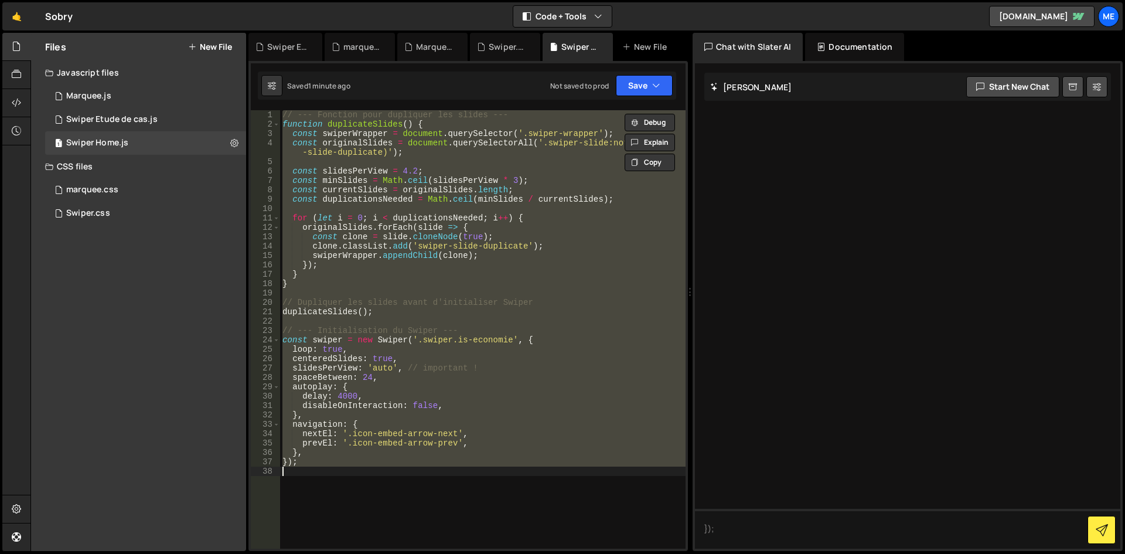
type textarea "// });"
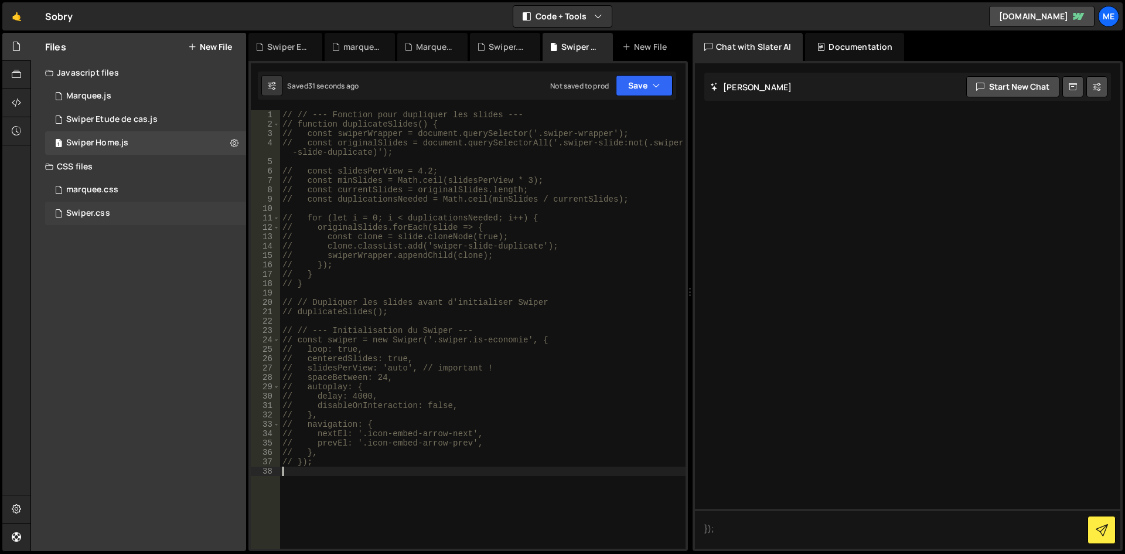
click at [106, 220] on div "Swiper.css 0" at bounding box center [145, 213] width 201 height 23
click at [0, 0] on div "/* --- Structure de base --- */ .swiper { overflow : visible ; /* pour que le s…" at bounding box center [0, 0] width 0 height 0
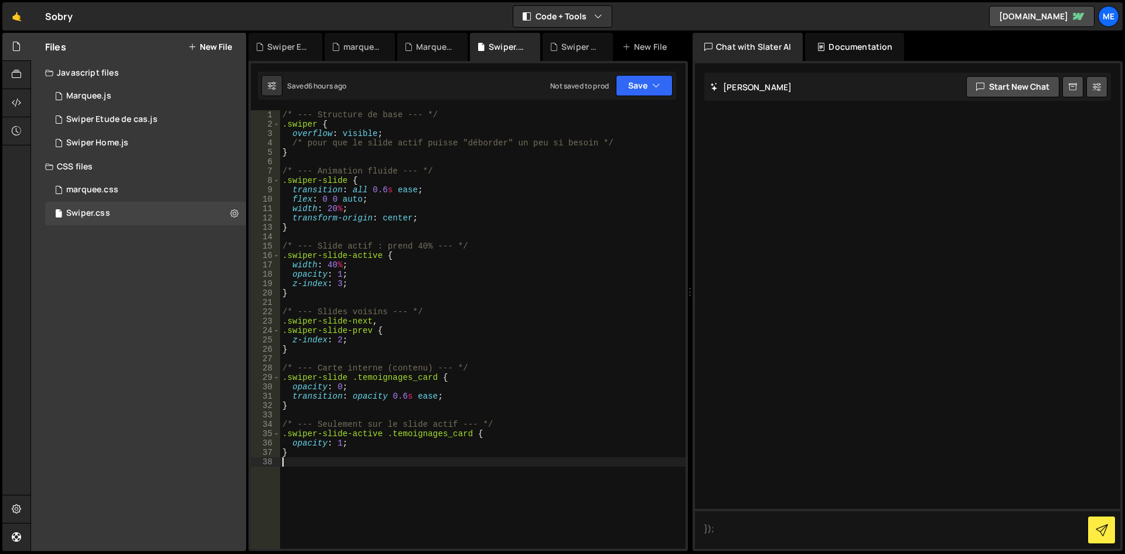
click at [359, 470] on div "/* --- Structure de base --- */ .swiper { overflow : visible ; /* pour que le s…" at bounding box center [482, 338] width 405 height 457
paste textarea "}"
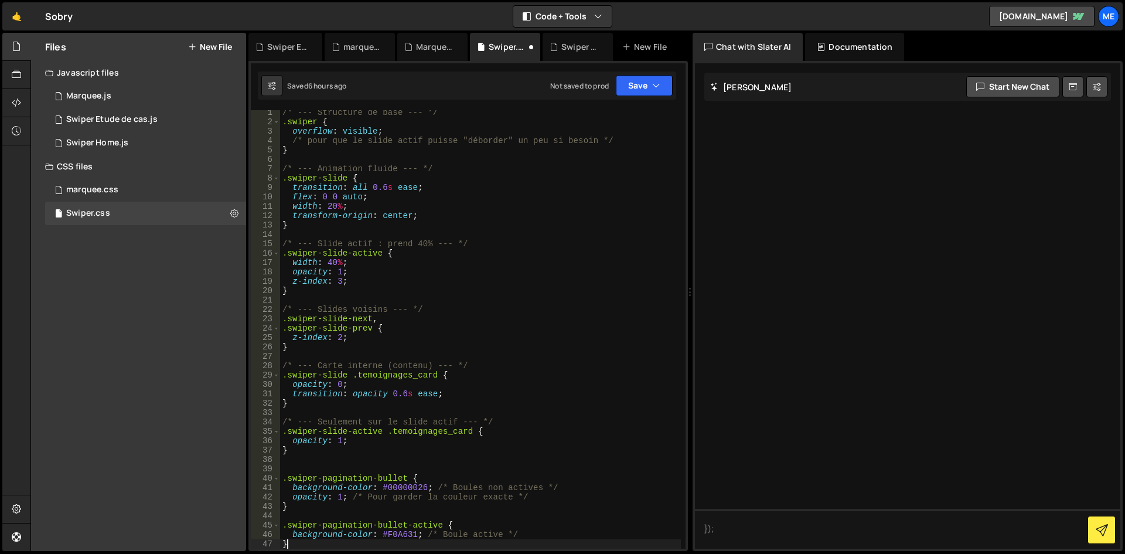
scroll to position [2, 0]
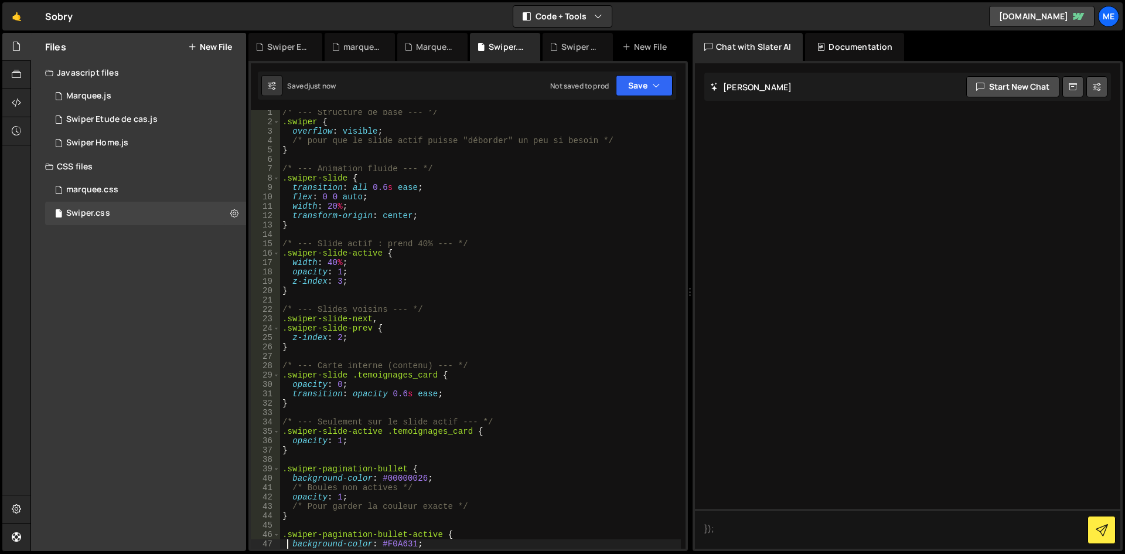
type textarea "background-color: #F0A631;"
click at [103, 149] on div "1 Swiper Home.js 0" at bounding box center [145, 142] width 201 height 23
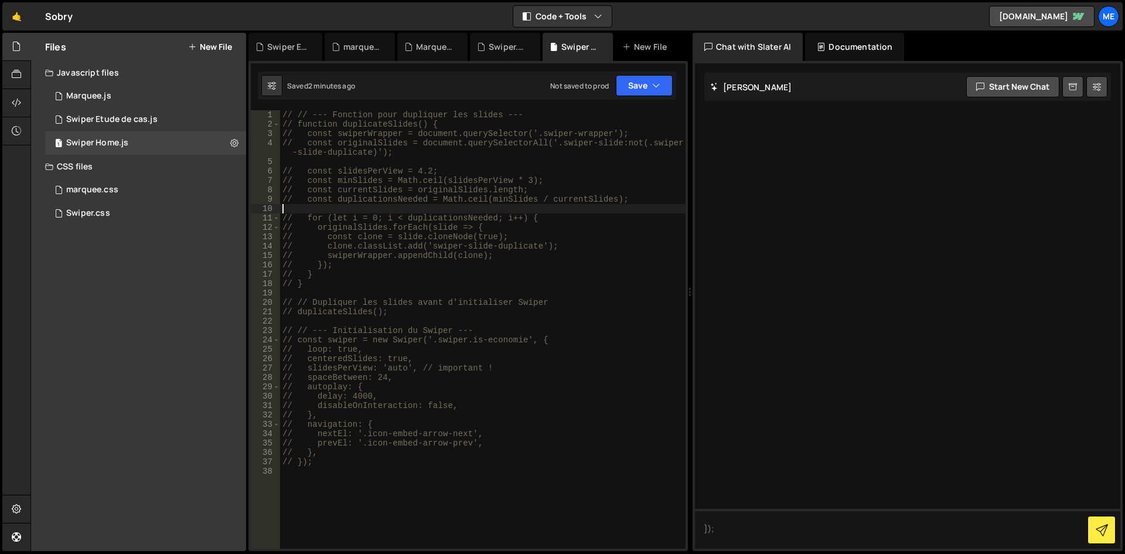
click at [385, 207] on div "// // --- Fonction pour dupliquer les slides --- // function duplicateSlides() …" at bounding box center [482, 338] width 405 height 457
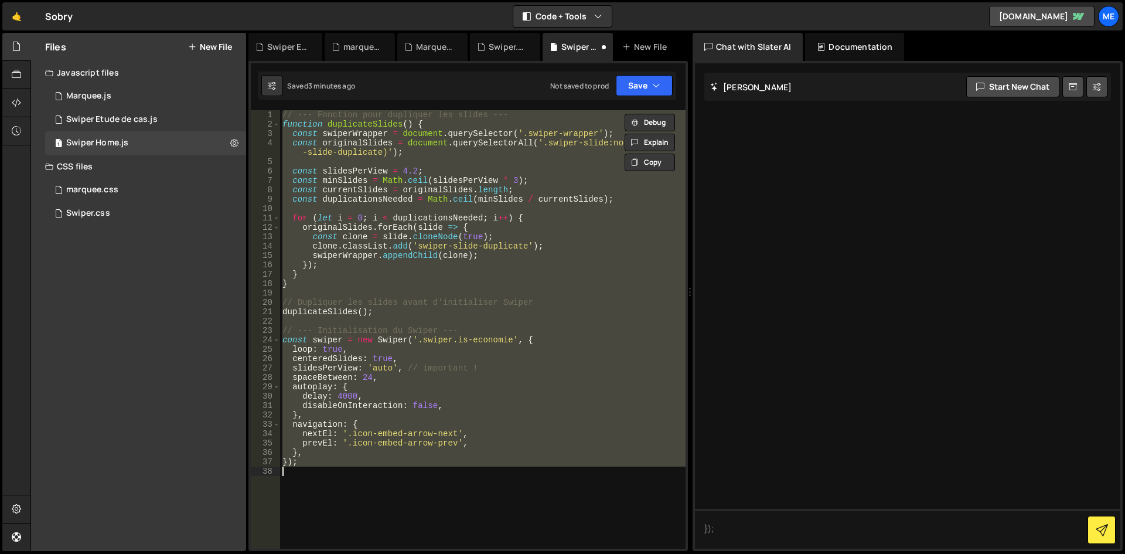
click at [421, 191] on div "// --- Fonction pour dupliquer les slides --- function duplicateSlides ( ) { co…" at bounding box center [482, 329] width 405 height 438
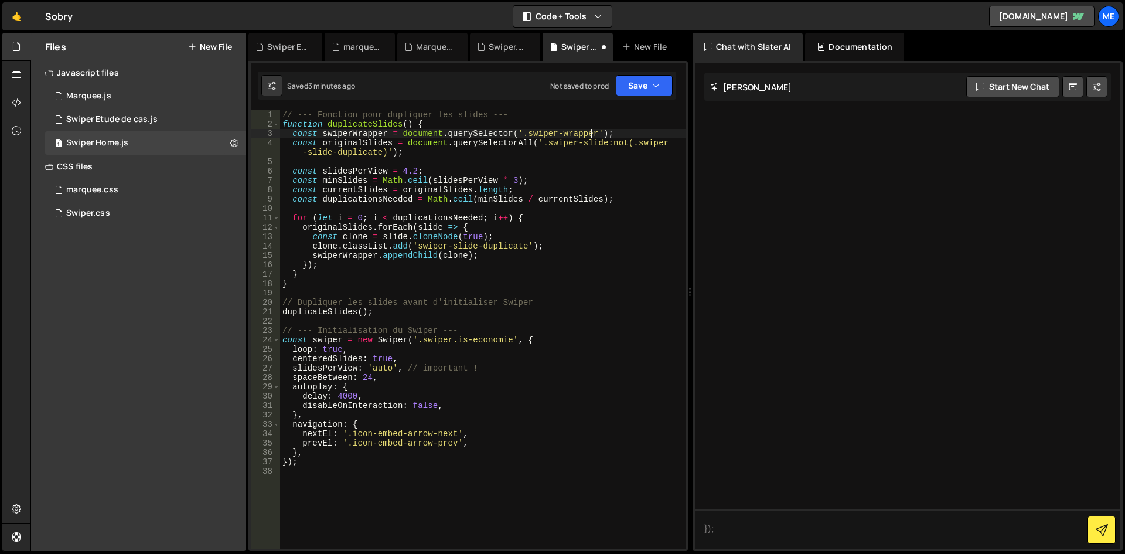
click at [590, 138] on div "// --- Fonction pour dupliquer les slides --- function duplicateSlides ( ) { co…" at bounding box center [482, 338] width 405 height 457
paste textarea "is-economie"
click at [640, 169] on div "// --- Fonction pour dupliquer les slides --- function duplicateSlides ( ) { co…" at bounding box center [482, 338] width 405 height 457
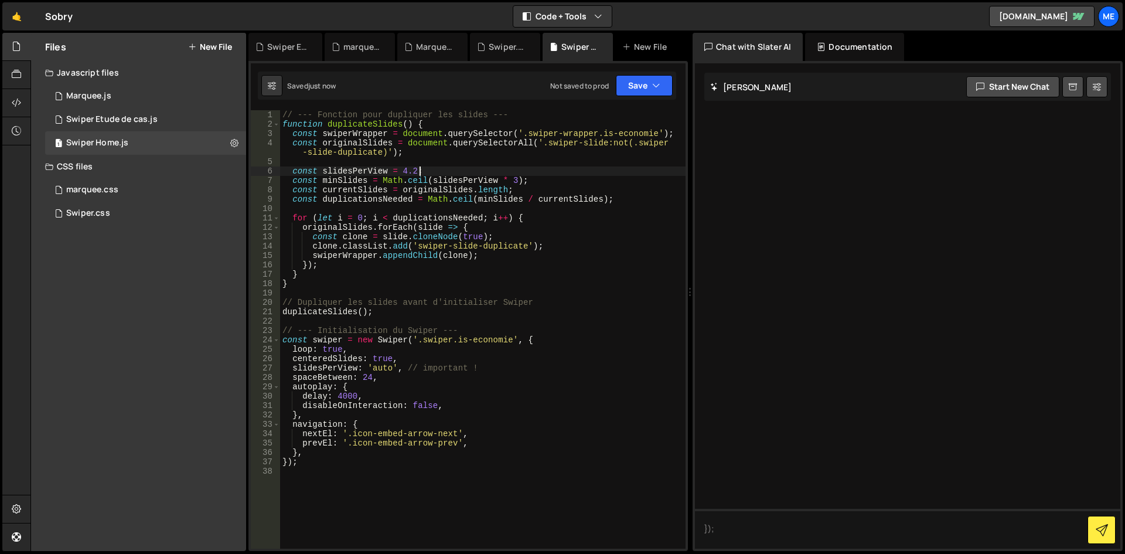
type textarea "const slidesPerView = 4.2;"
click at [150, 95] on div "1 Marquee.js 0" at bounding box center [145, 95] width 201 height 23
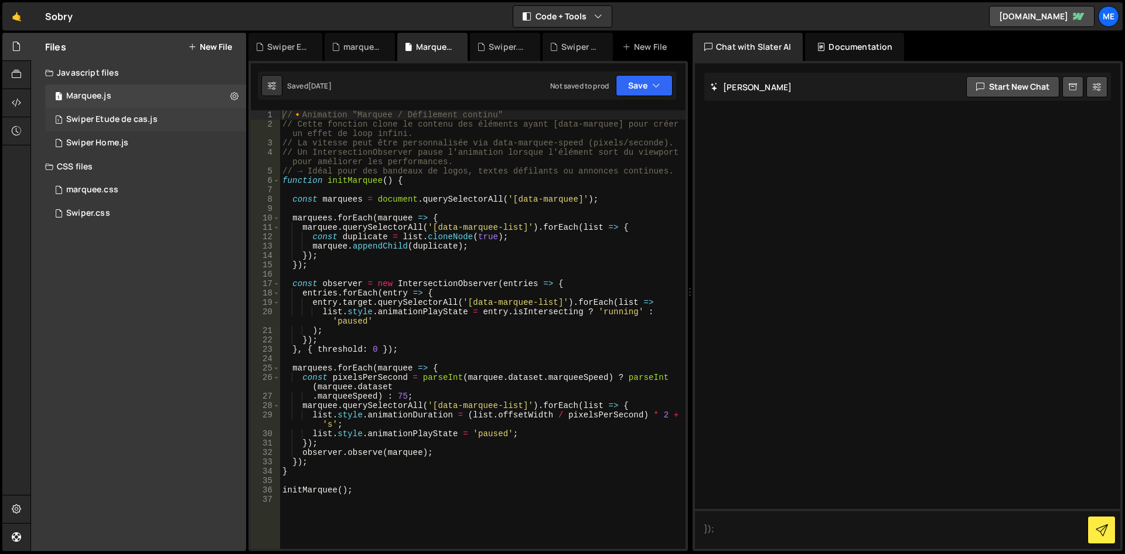
click at [141, 118] on div "Swiper Etude de cas.js" at bounding box center [111, 119] width 91 height 11
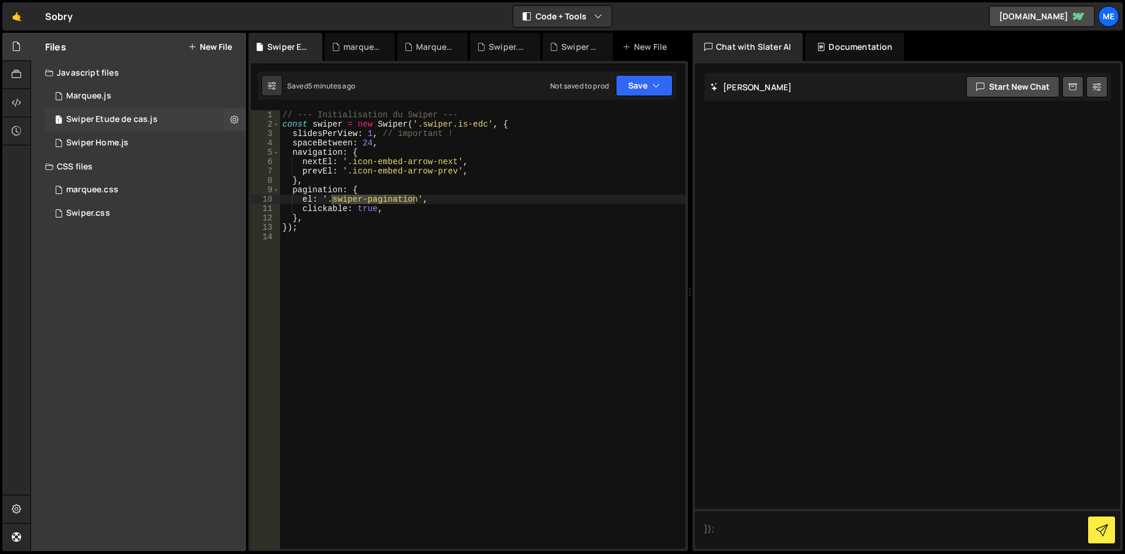
click at [137, 115] on div "Swiper Etude de cas.js" at bounding box center [111, 119] width 91 height 11
